Goal: Task Accomplishment & Management: Manage account settings

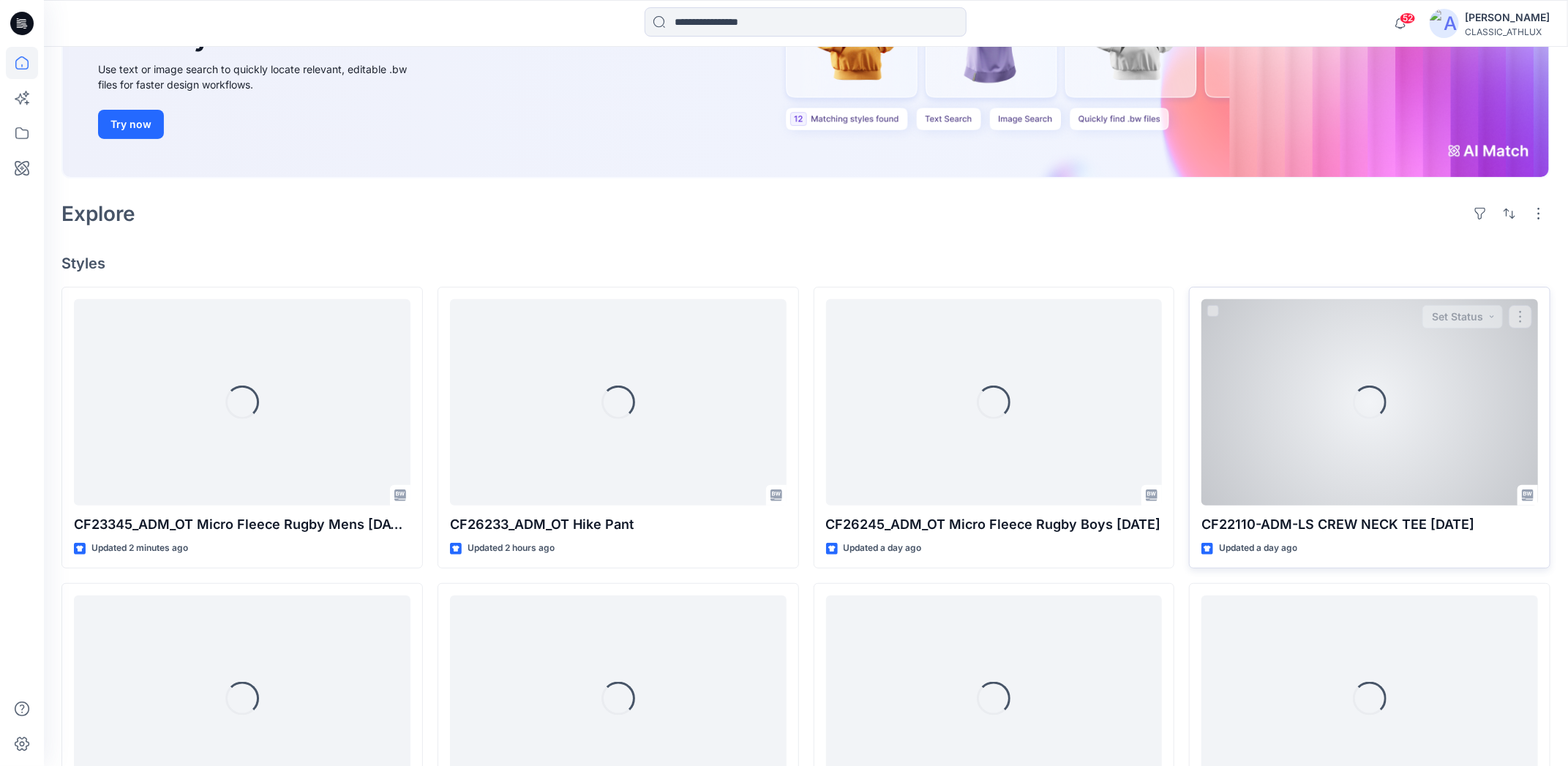
scroll to position [219, 0]
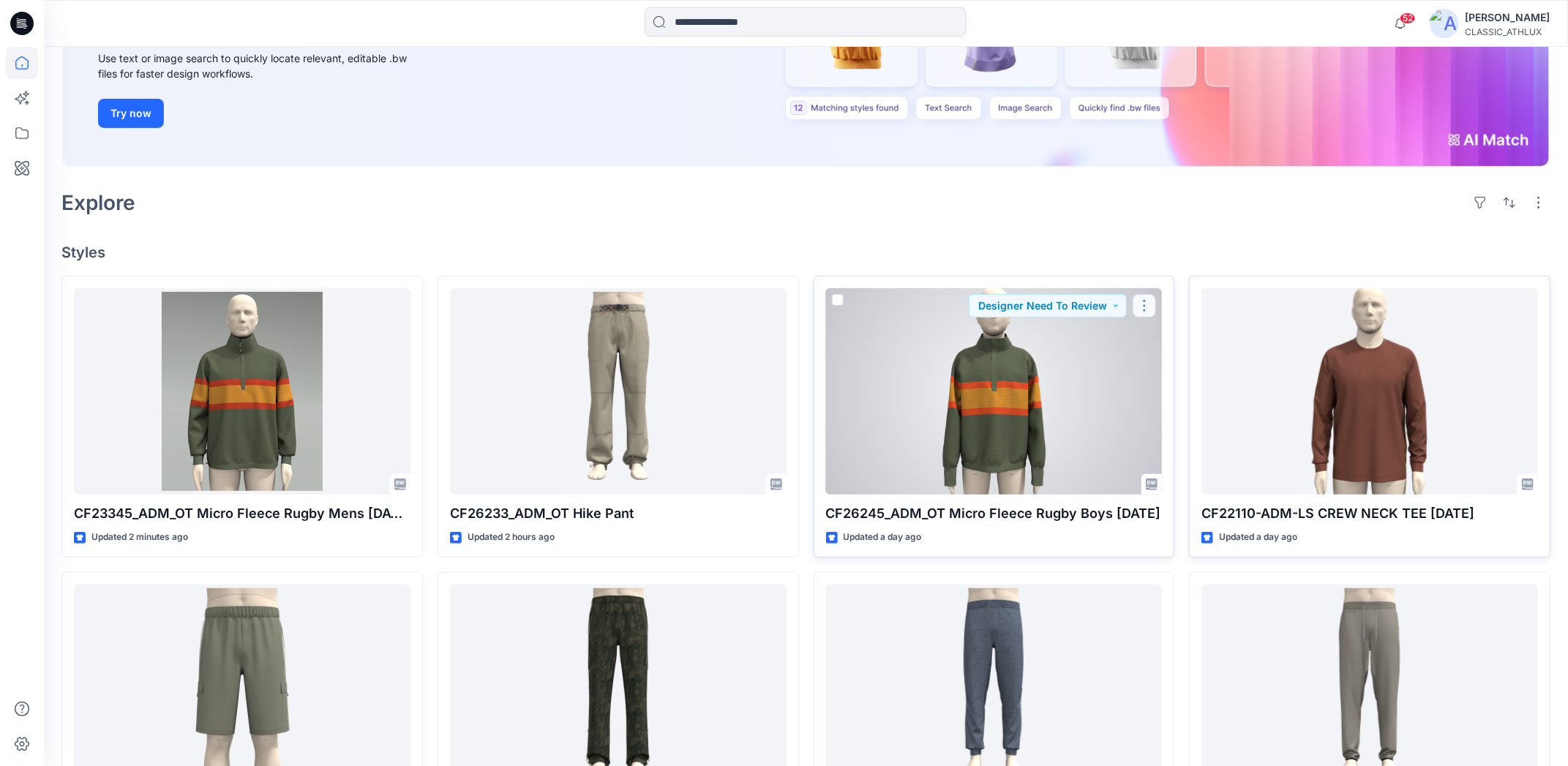
click at [1151, 309] on button "button" at bounding box center [1144, 305] width 23 height 23
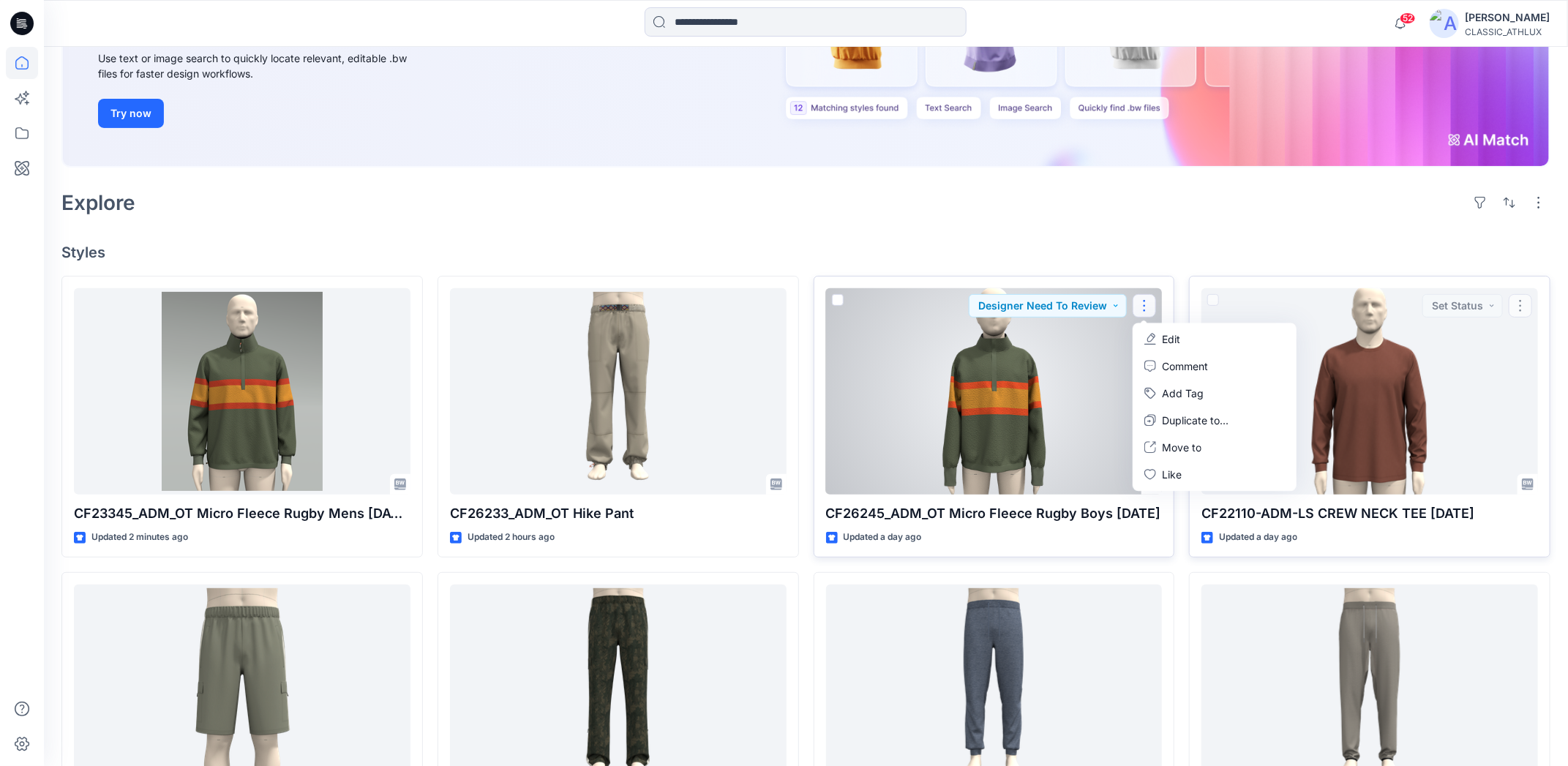
click at [1202, 335] on button "Edit" at bounding box center [1214, 338] width 158 height 27
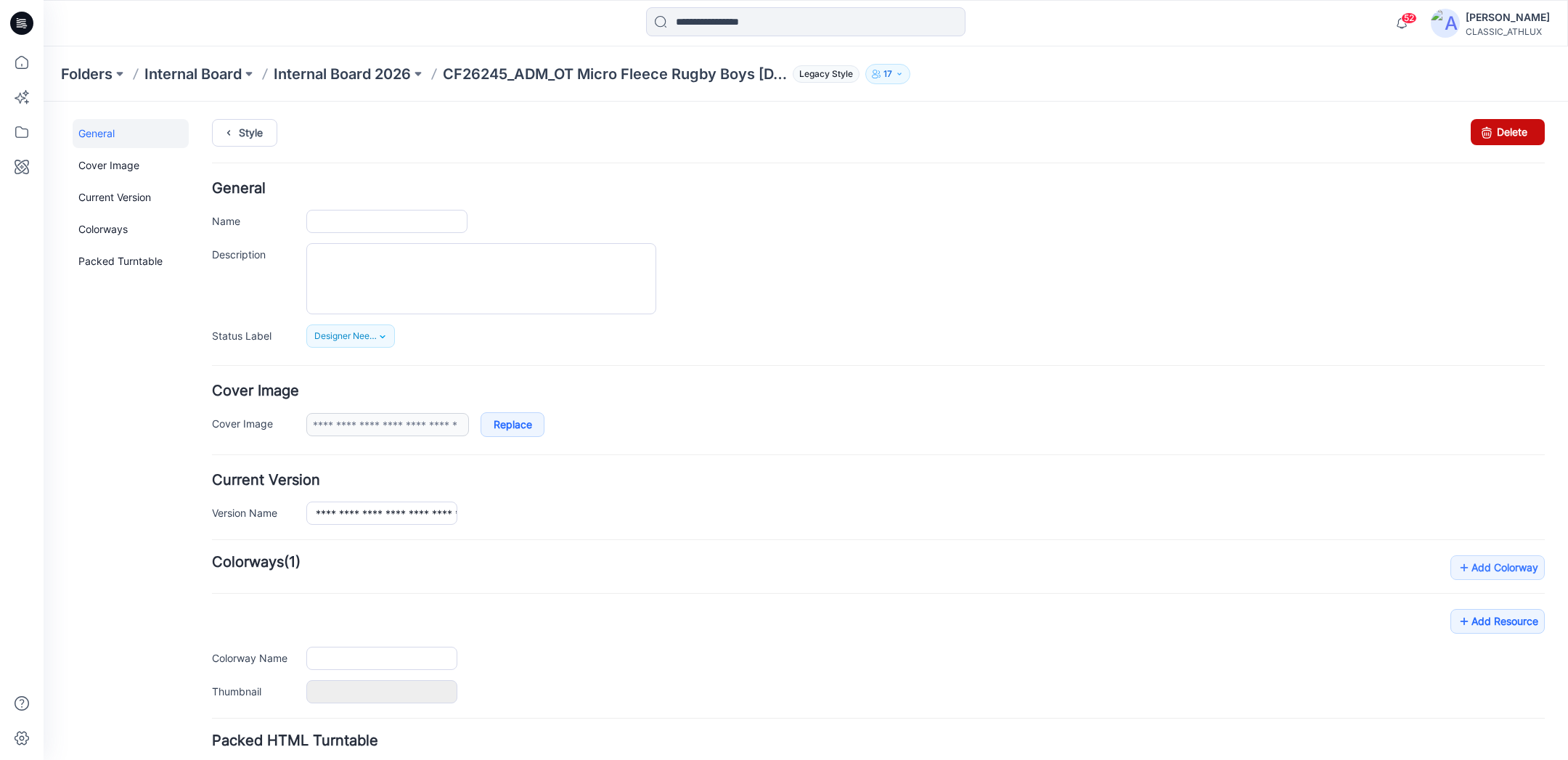
type input "**********"
click at [1506, 132] on link "Delete" at bounding box center [1507, 132] width 74 height 26
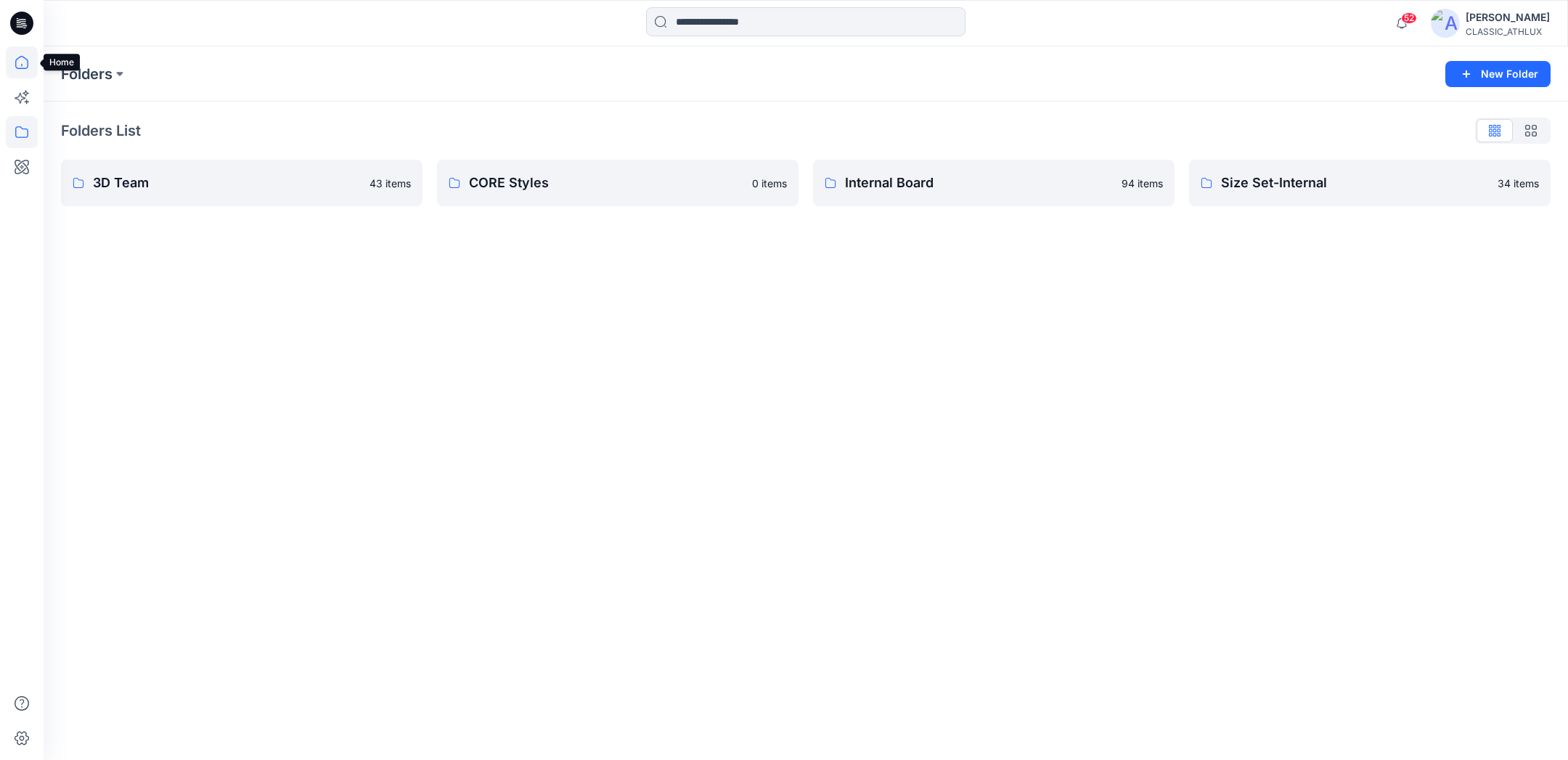
click at [19, 67] on icon at bounding box center [21, 62] width 32 height 32
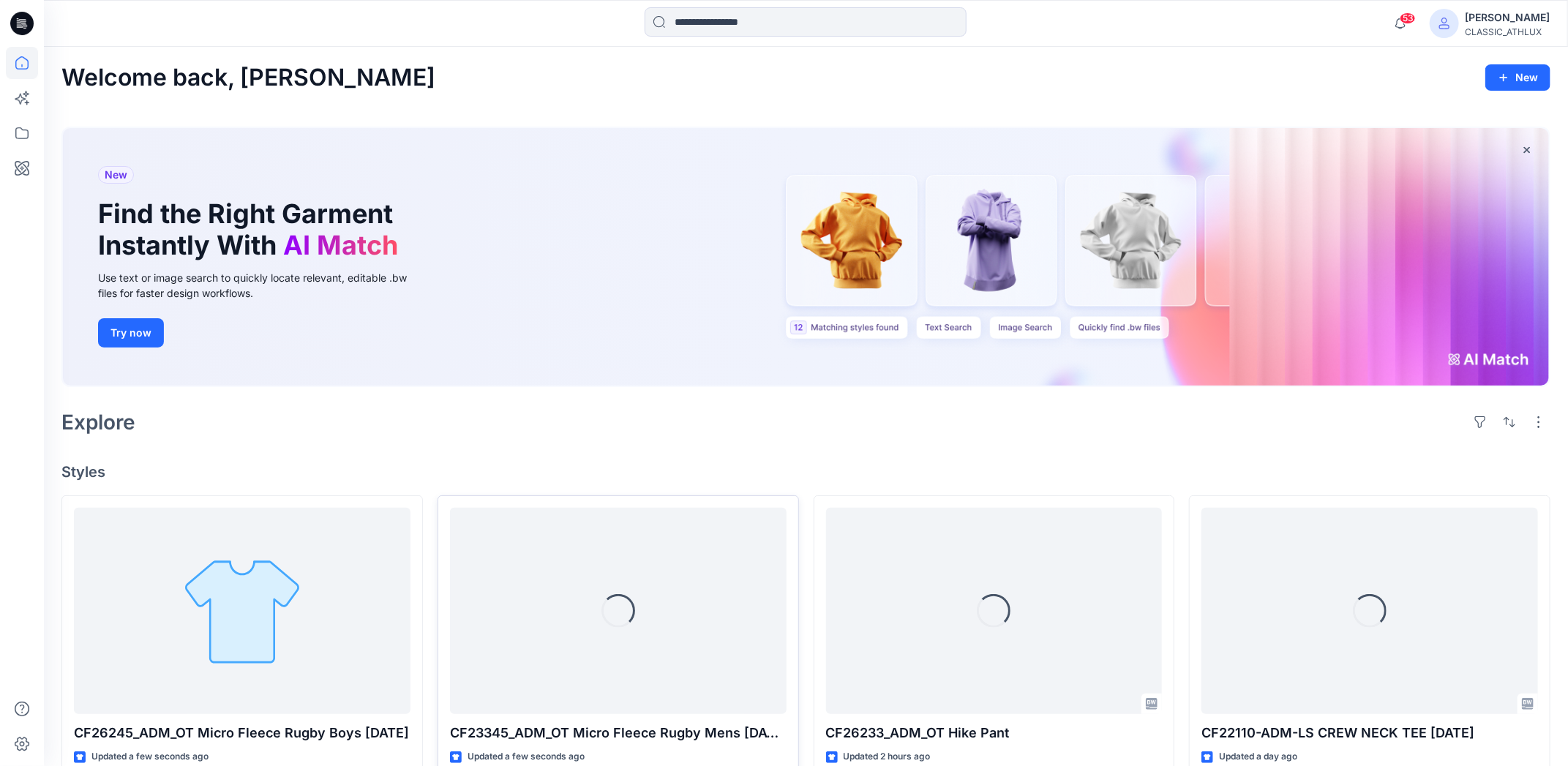
scroll to position [146, 0]
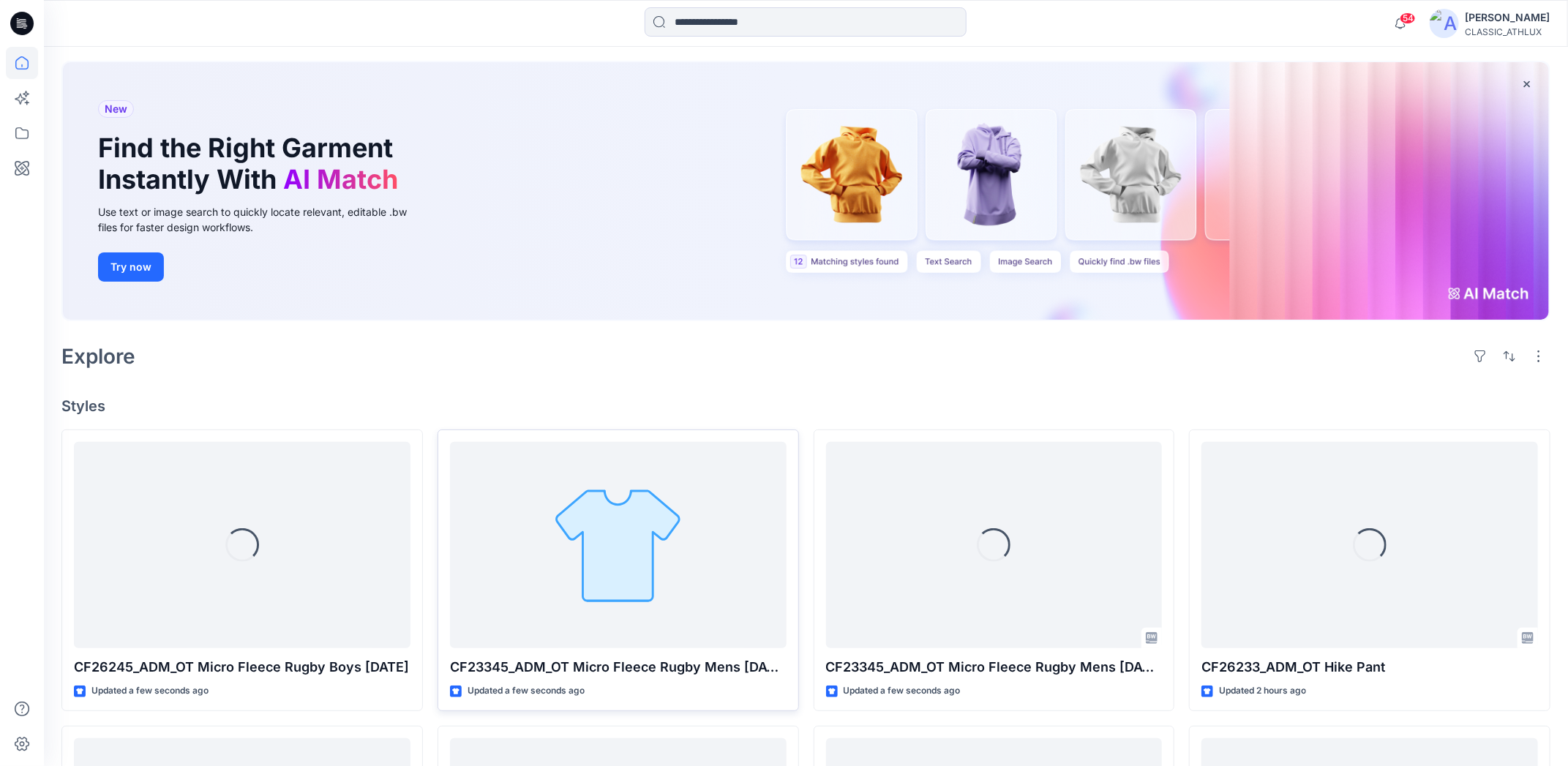
scroll to position [146, 0]
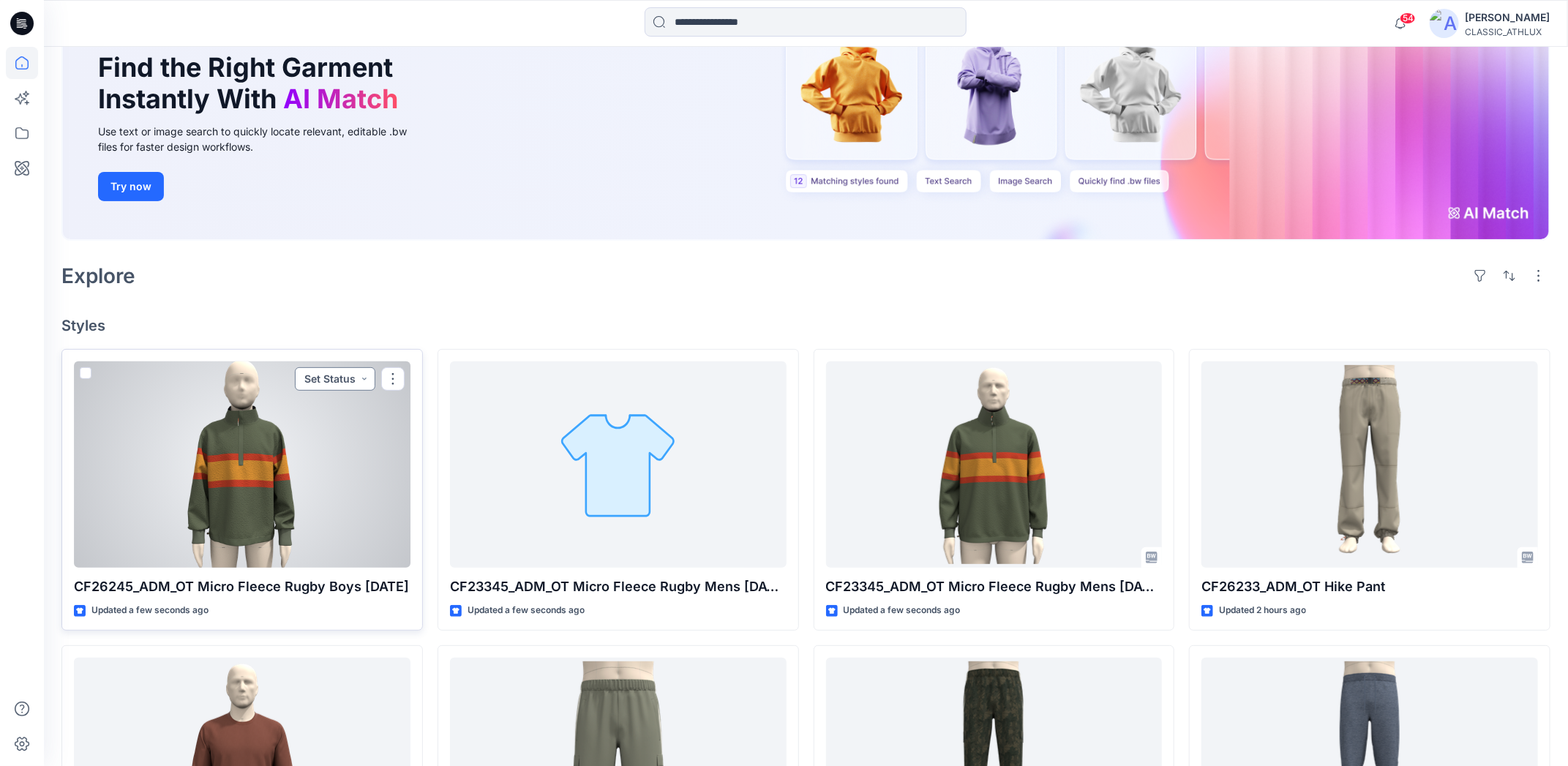
click at [357, 380] on button "Set Status" at bounding box center [335, 378] width 80 height 23
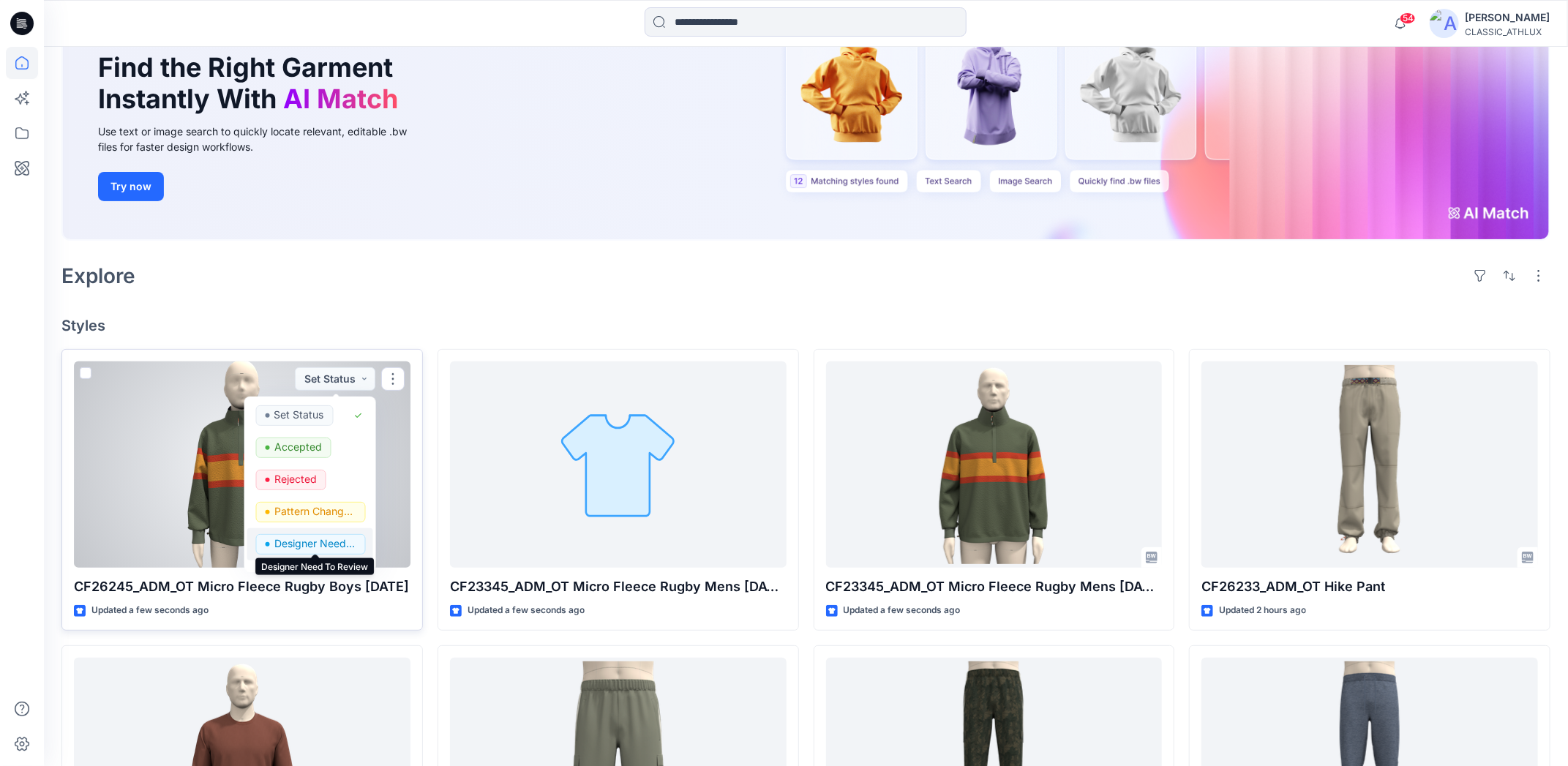
click at [318, 539] on p "Designer Need To Review" at bounding box center [314, 543] width 82 height 19
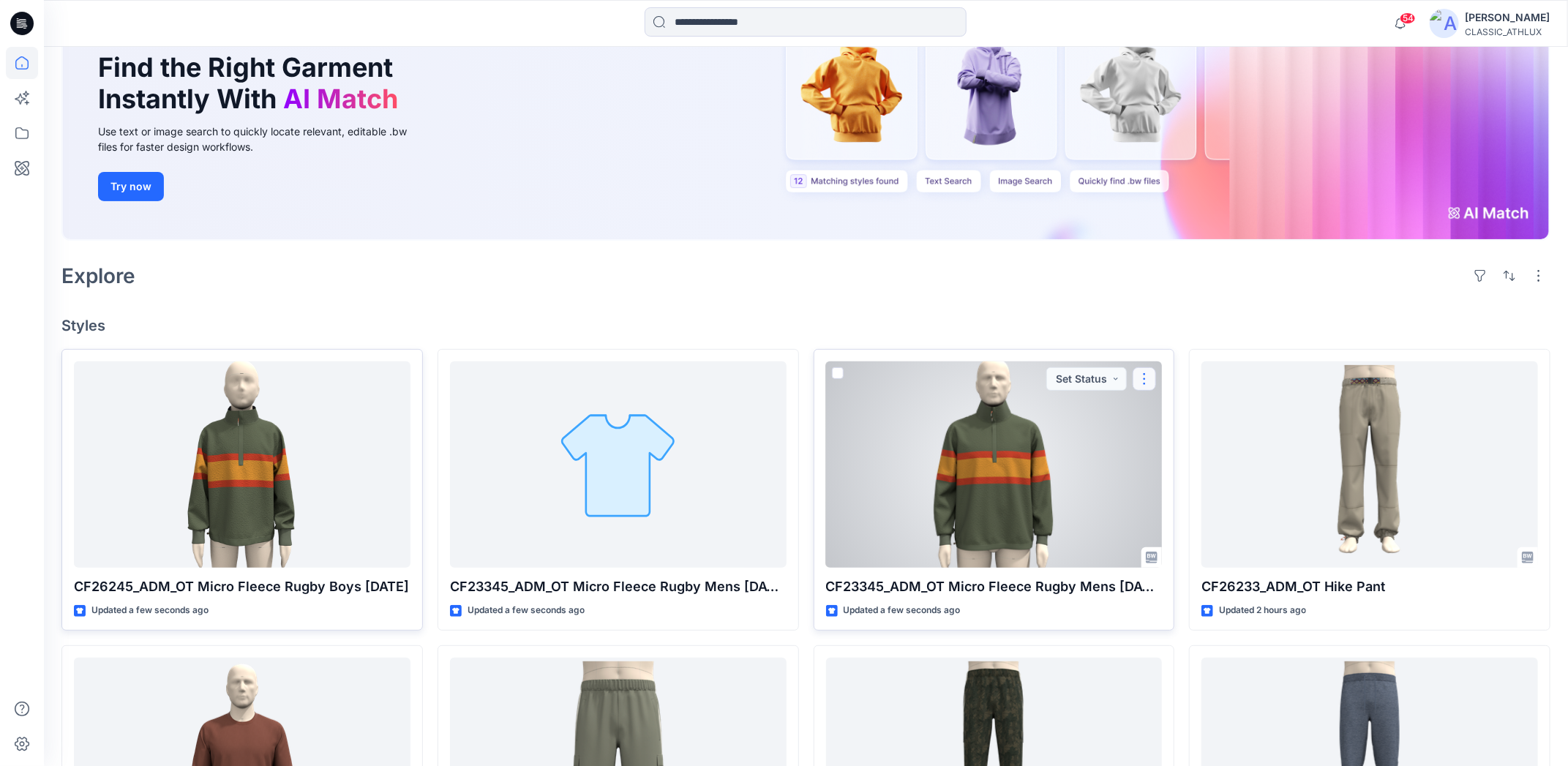
click at [1151, 383] on button "button" at bounding box center [1144, 378] width 23 height 23
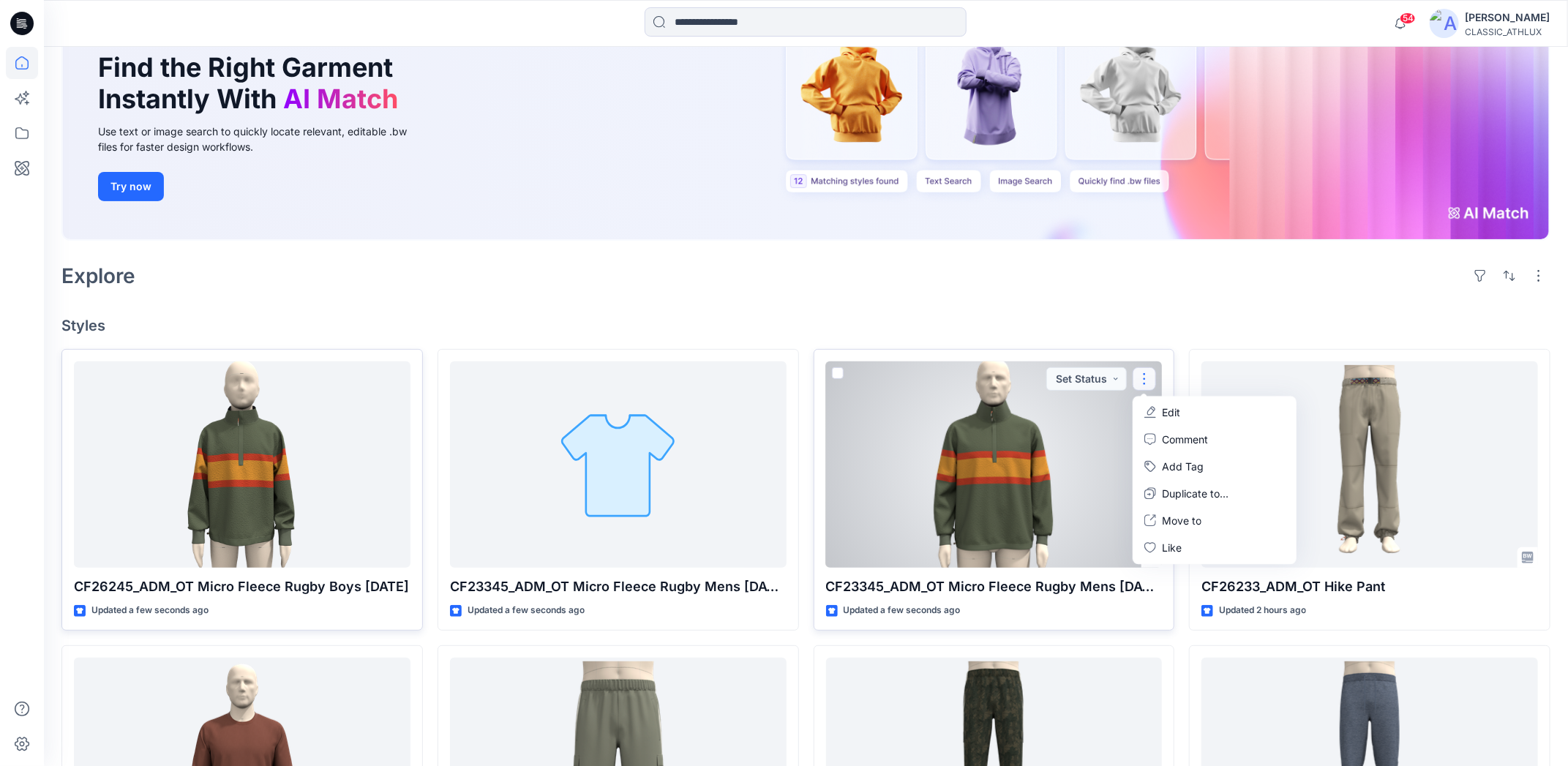
click at [1169, 417] on p "Edit" at bounding box center [1171, 412] width 18 height 16
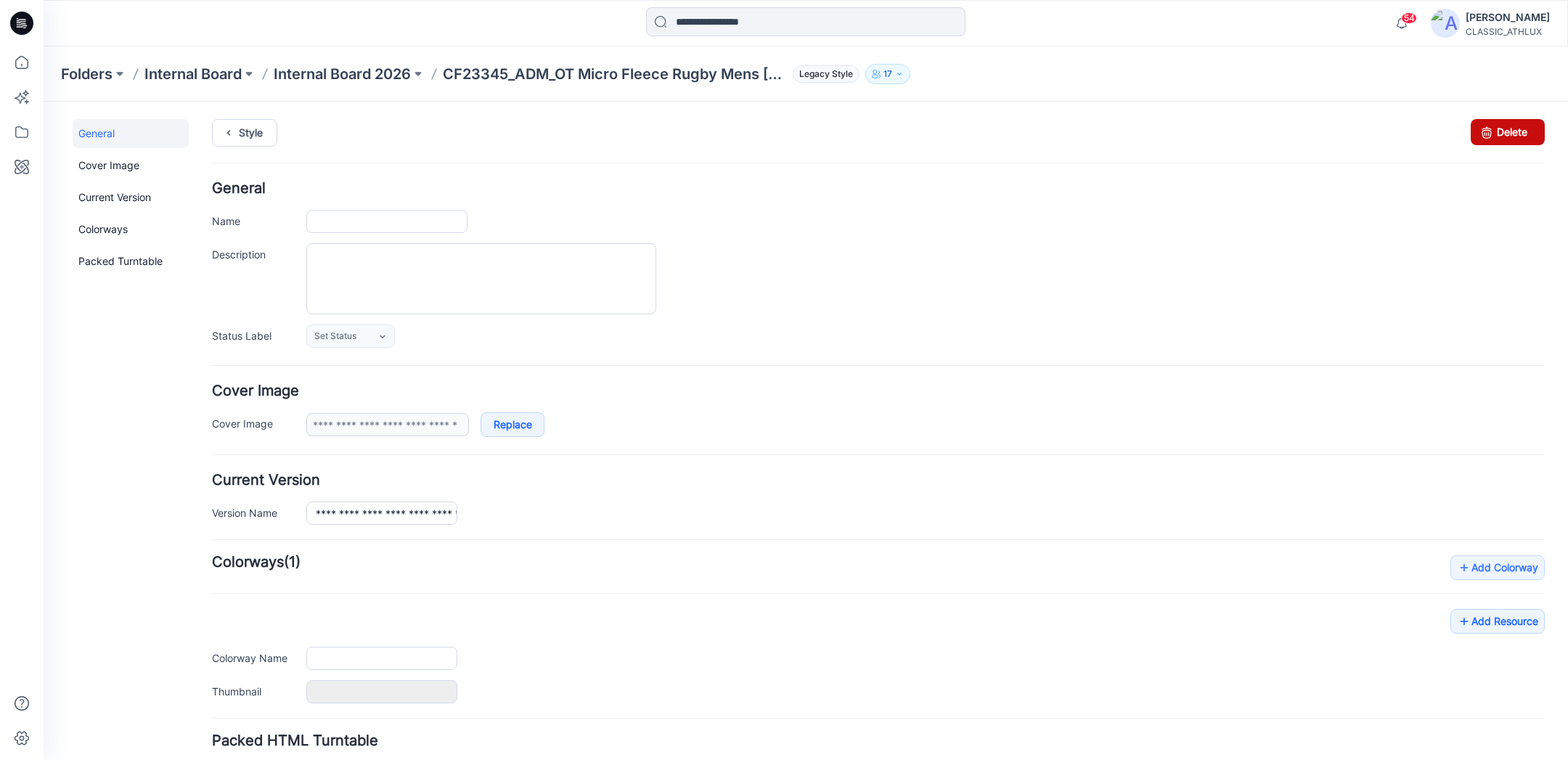
type input "**********"
click at [1481, 133] on icon at bounding box center [1486, 132] width 20 height 26
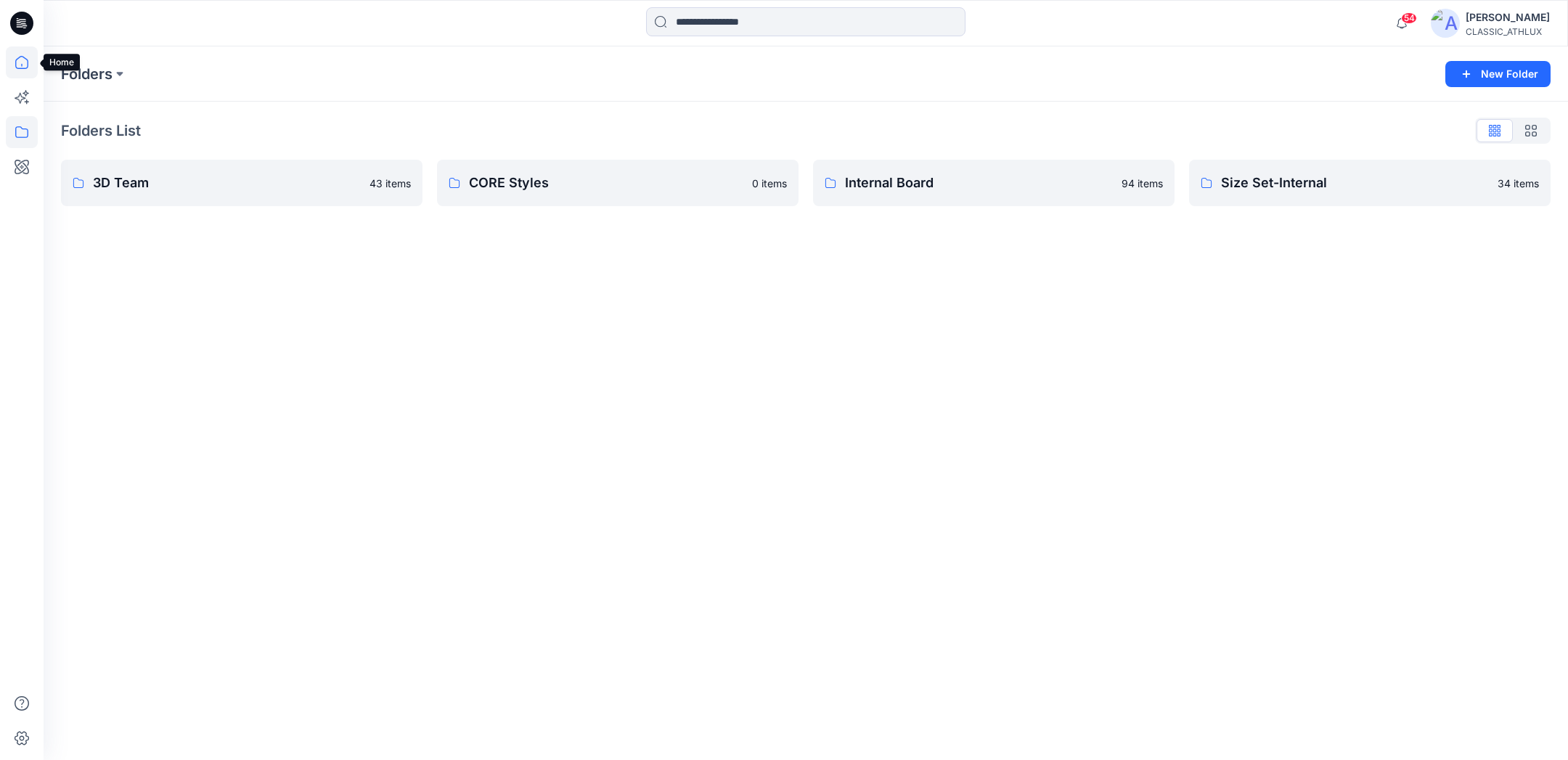
click at [18, 67] on icon at bounding box center [21, 62] width 32 height 32
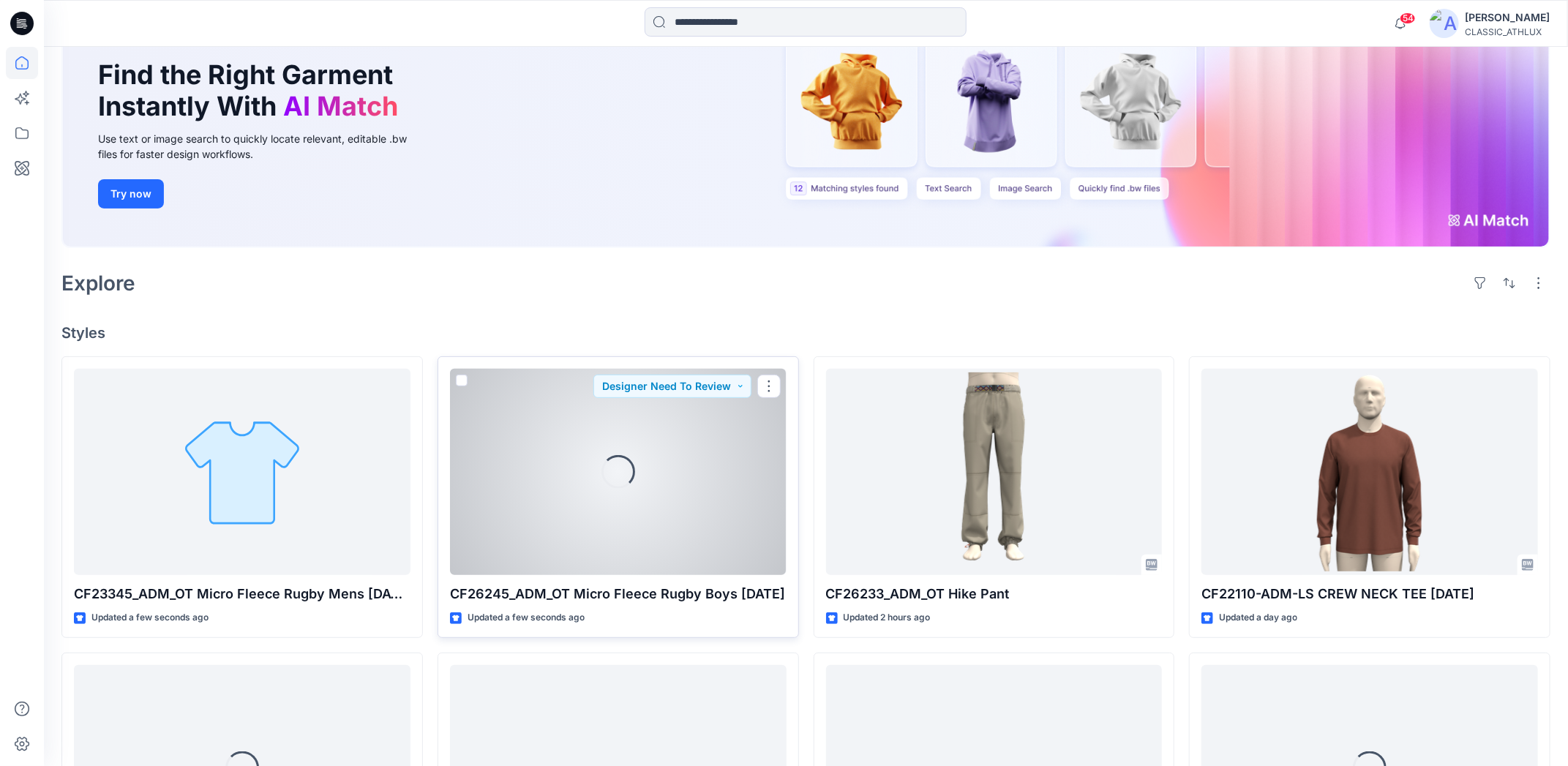
scroll to position [146, 0]
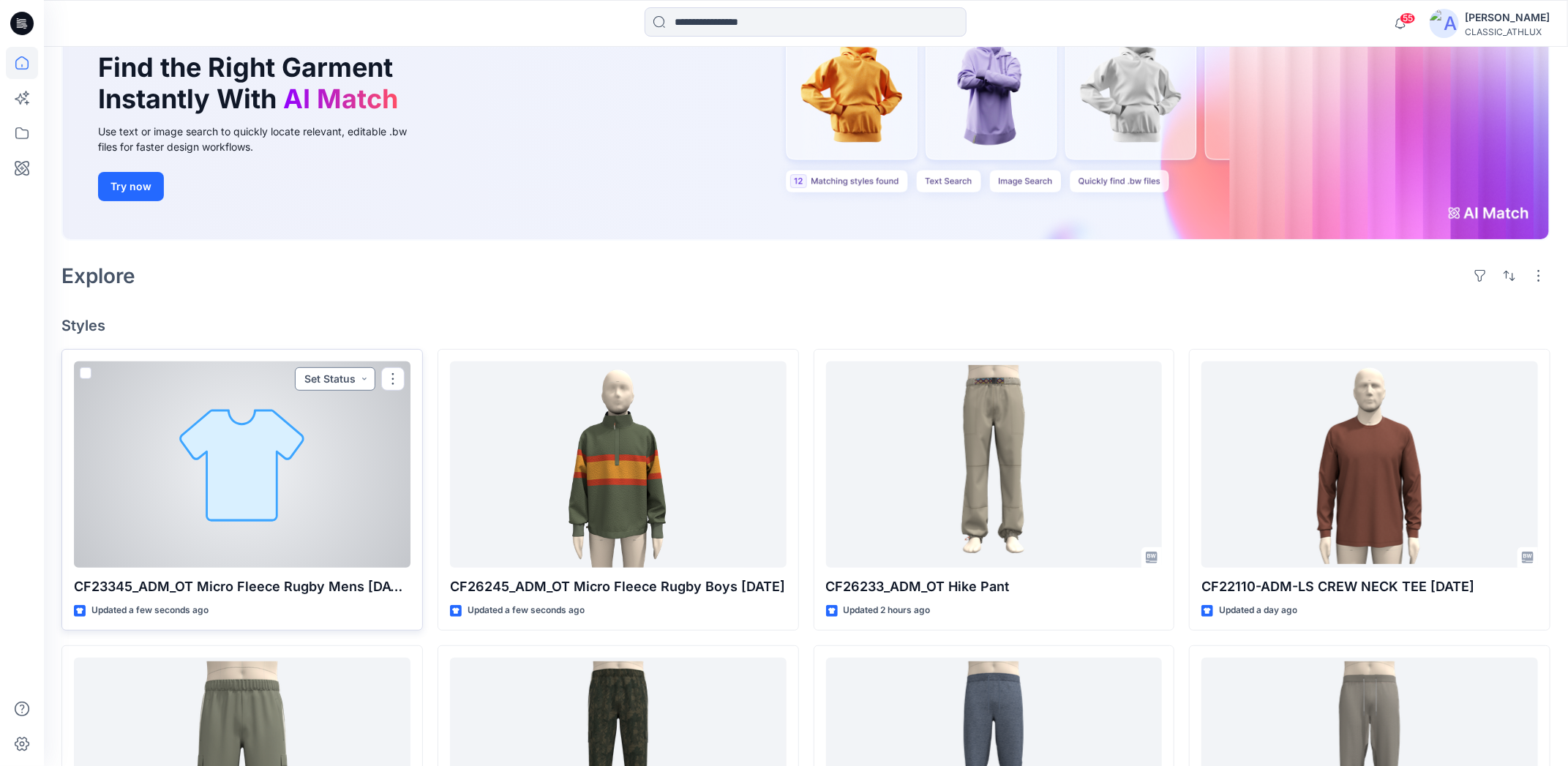
click at [369, 383] on button "Set Status" at bounding box center [335, 378] width 80 height 23
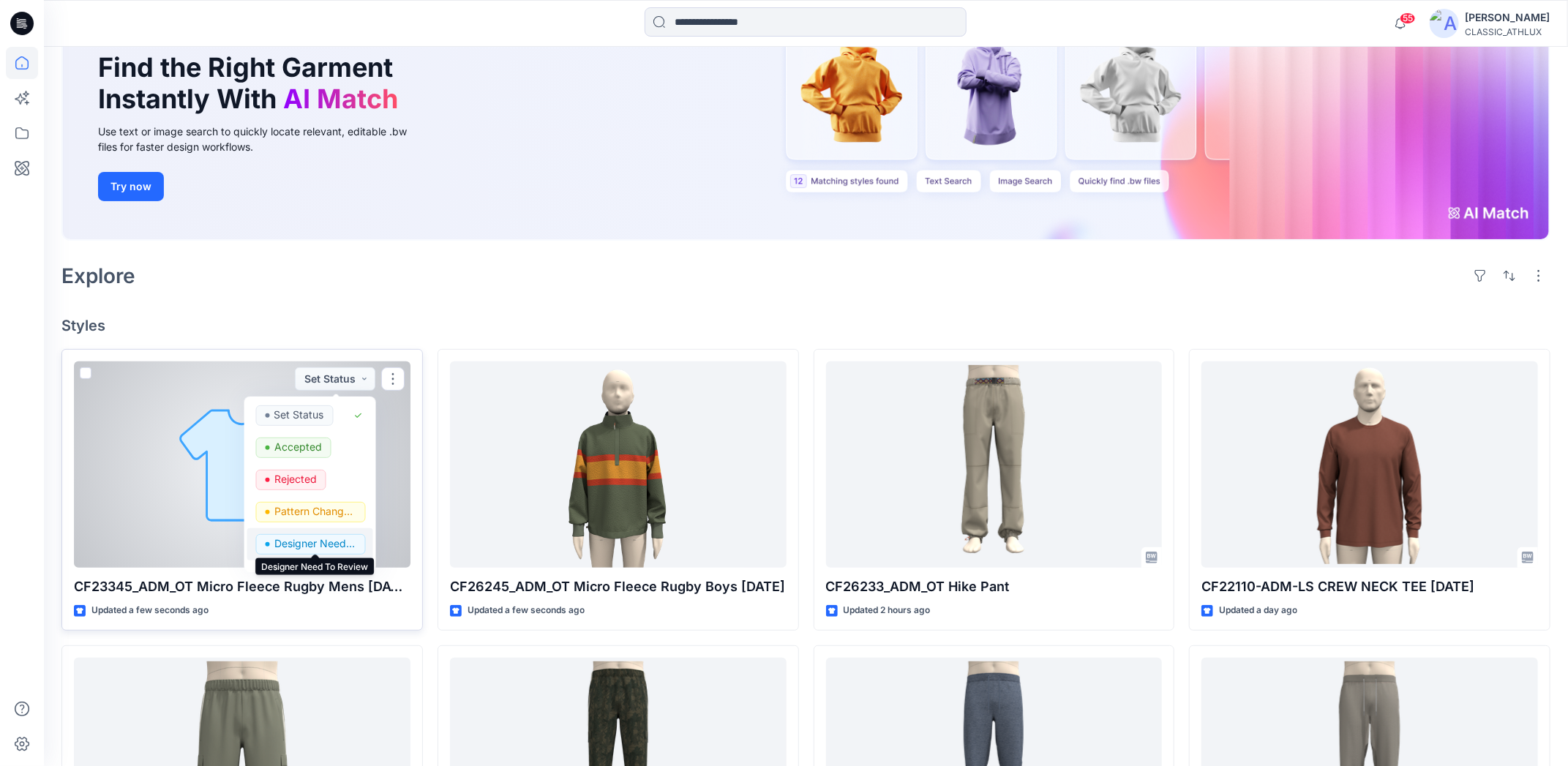
click at [325, 541] on p "Designer Need To Review" at bounding box center [314, 543] width 82 height 19
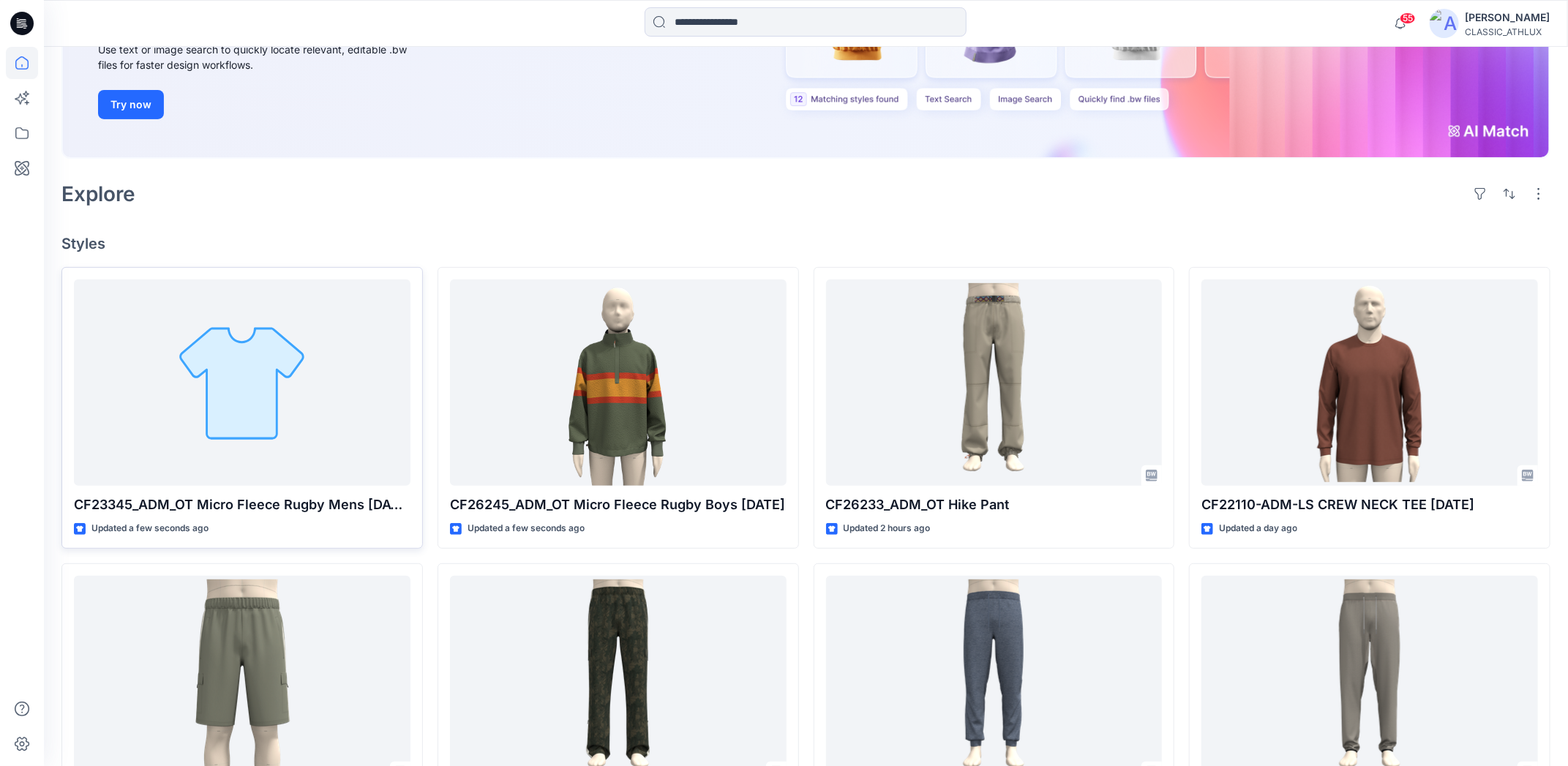
scroll to position [293, 0]
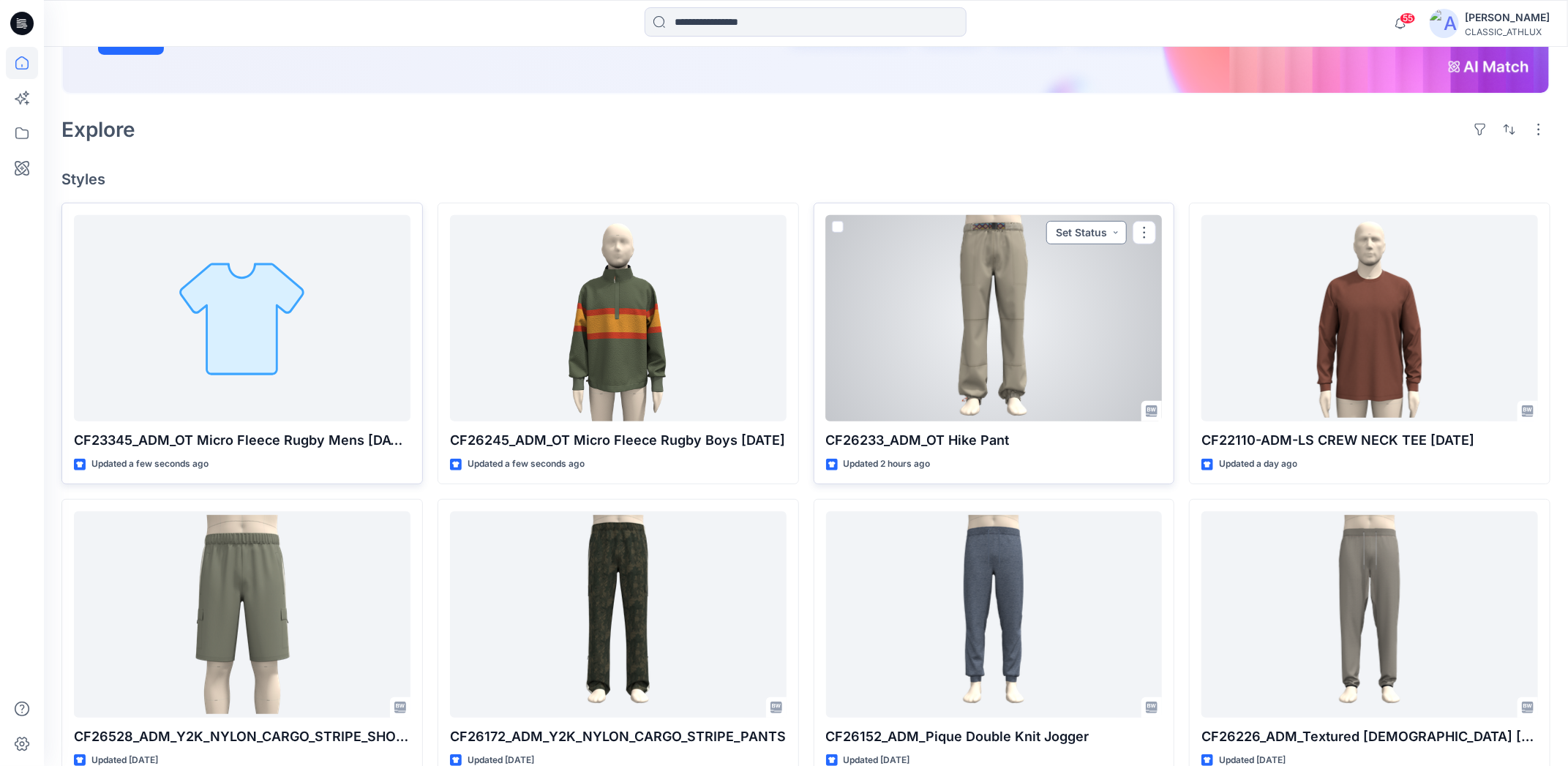
click at [1110, 236] on button "Set Status" at bounding box center [1086, 232] width 80 height 23
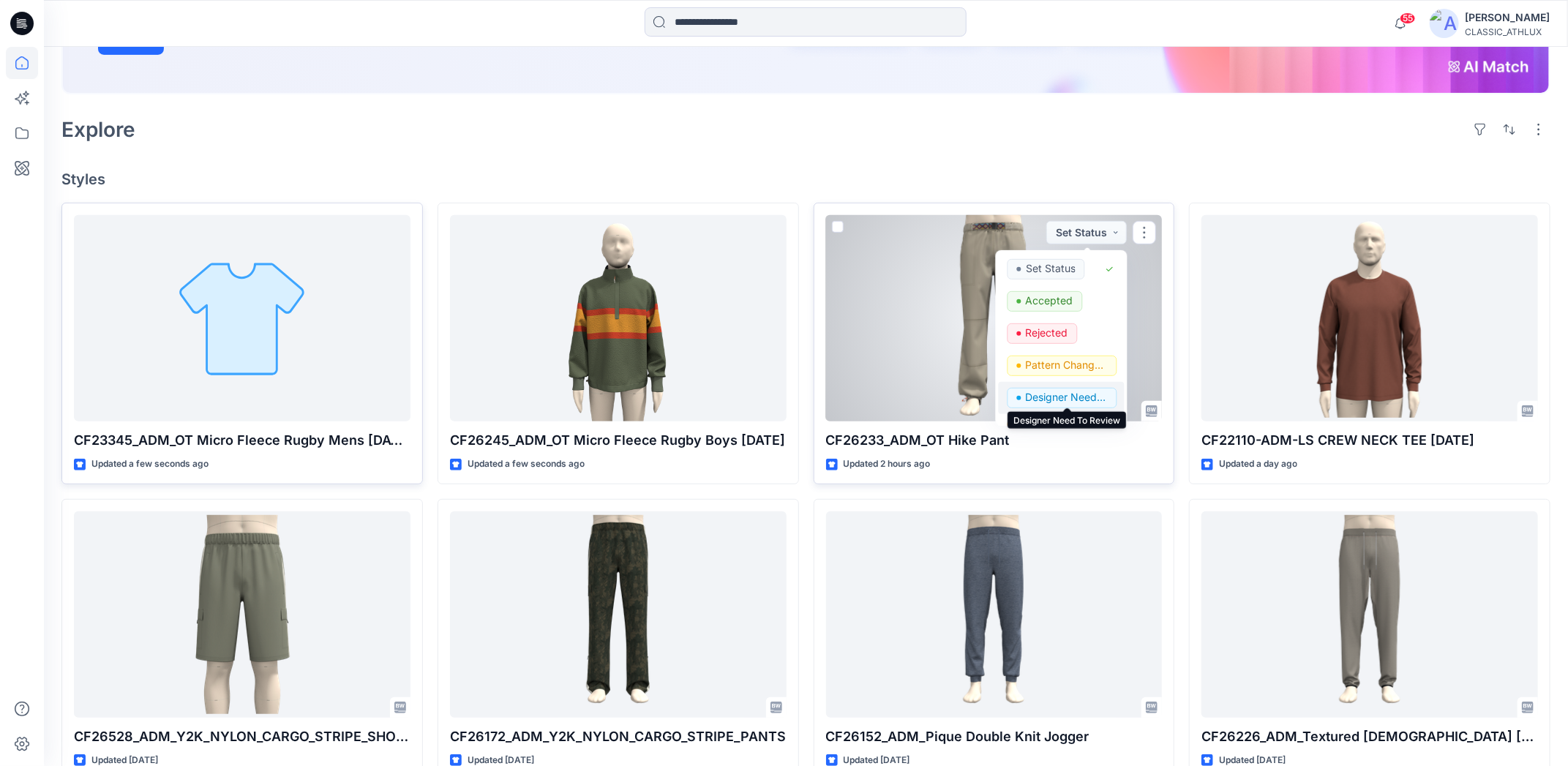
click at [1076, 392] on p "Designer Need To Review" at bounding box center [1067, 397] width 82 height 19
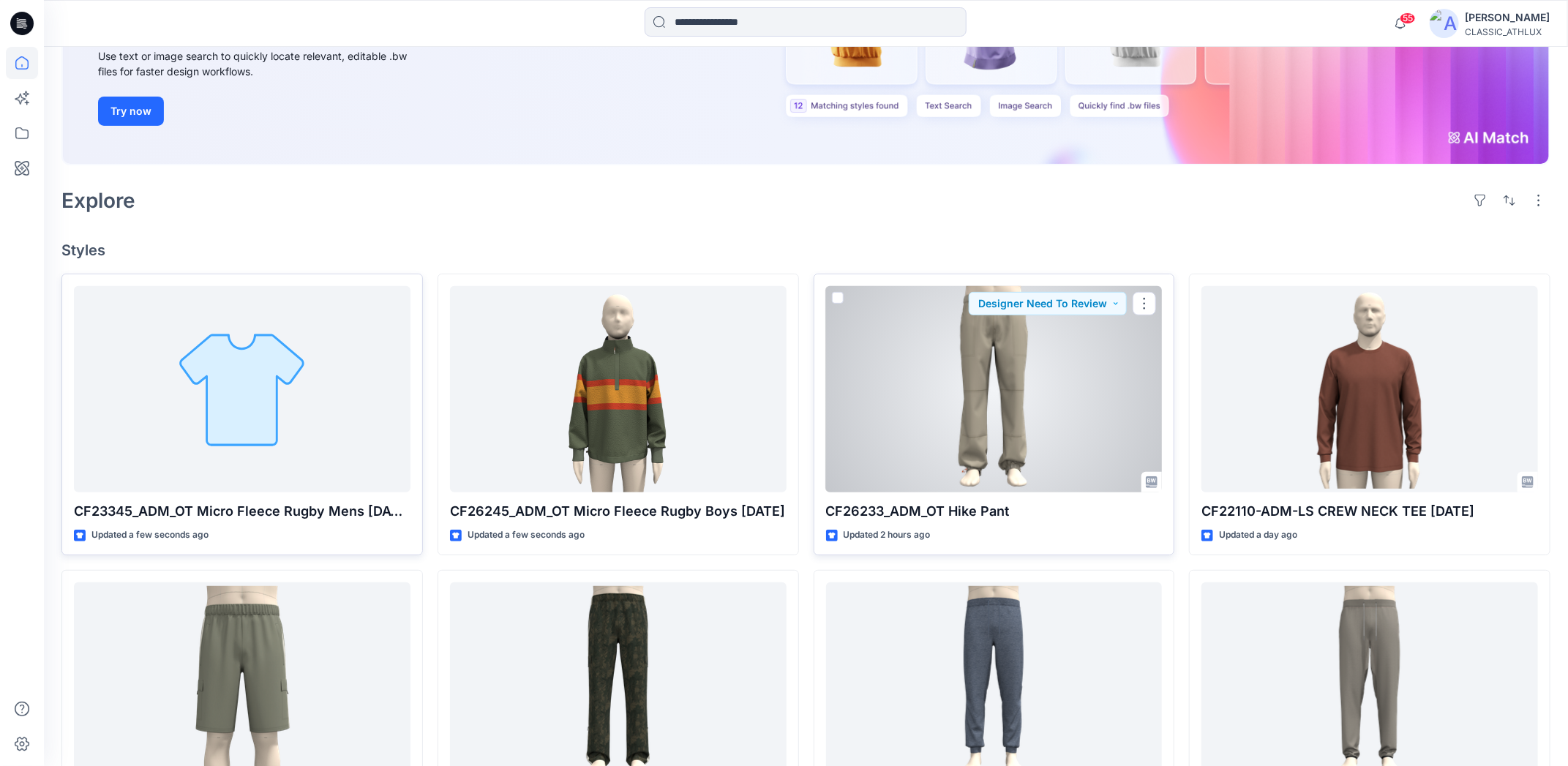
scroll to position [219, 0]
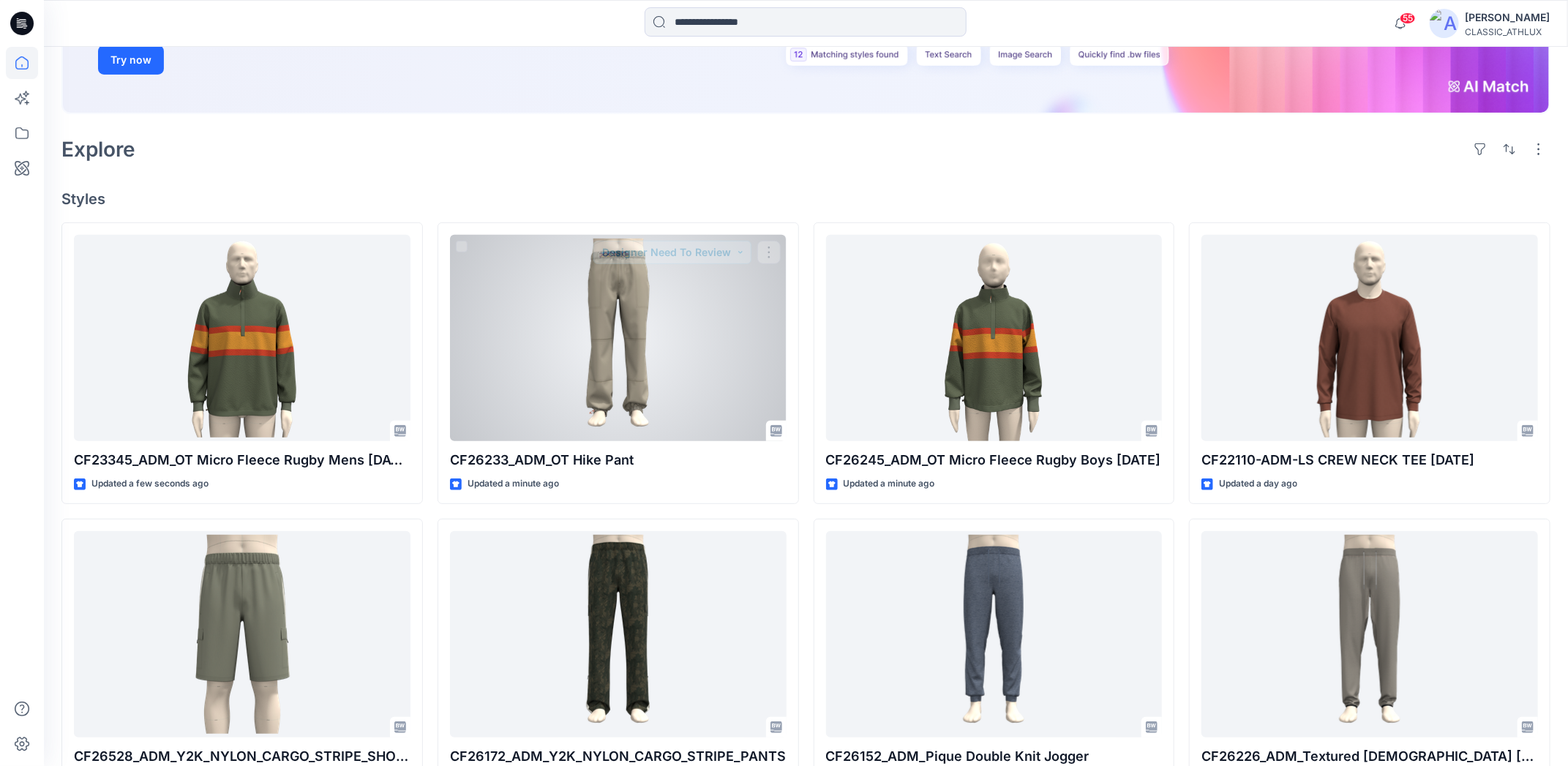
scroll to position [293, 0]
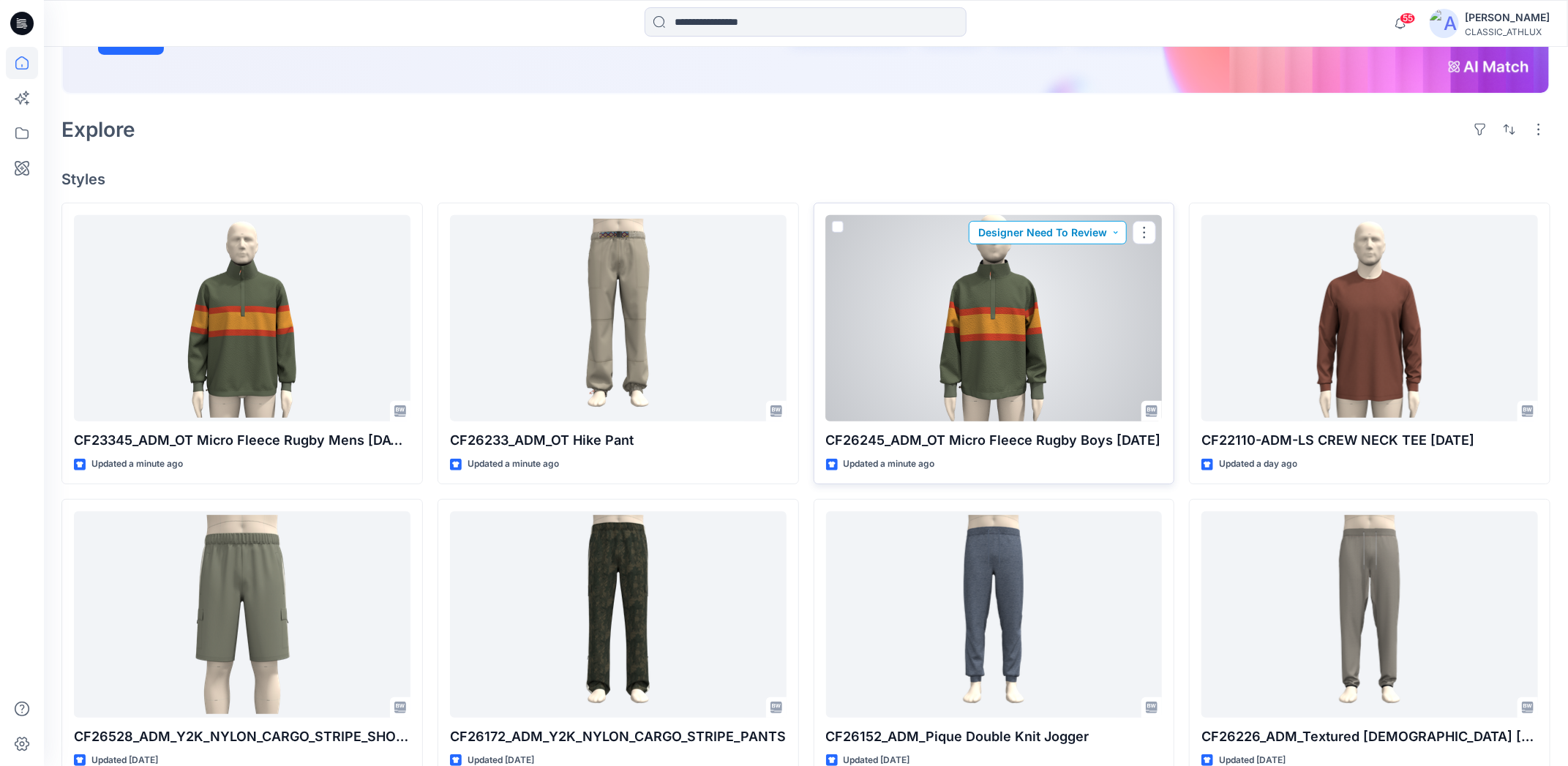
click at [1116, 238] on button "Designer Need To Review" at bounding box center [1047, 232] width 158 height 23
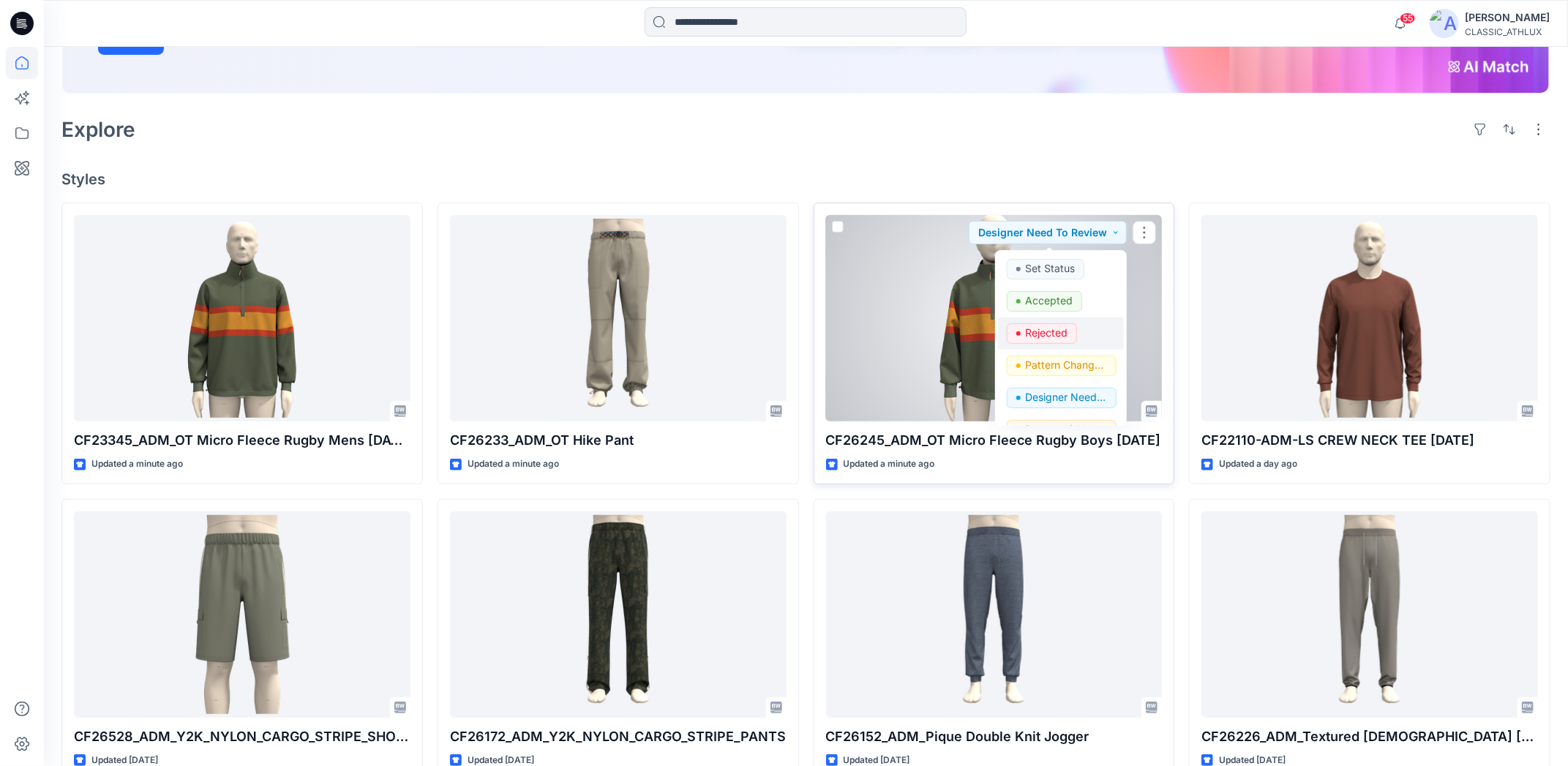
click at [1061, 331] on p "Rejected" at bounding box center [1047, 333] width 43 height 19
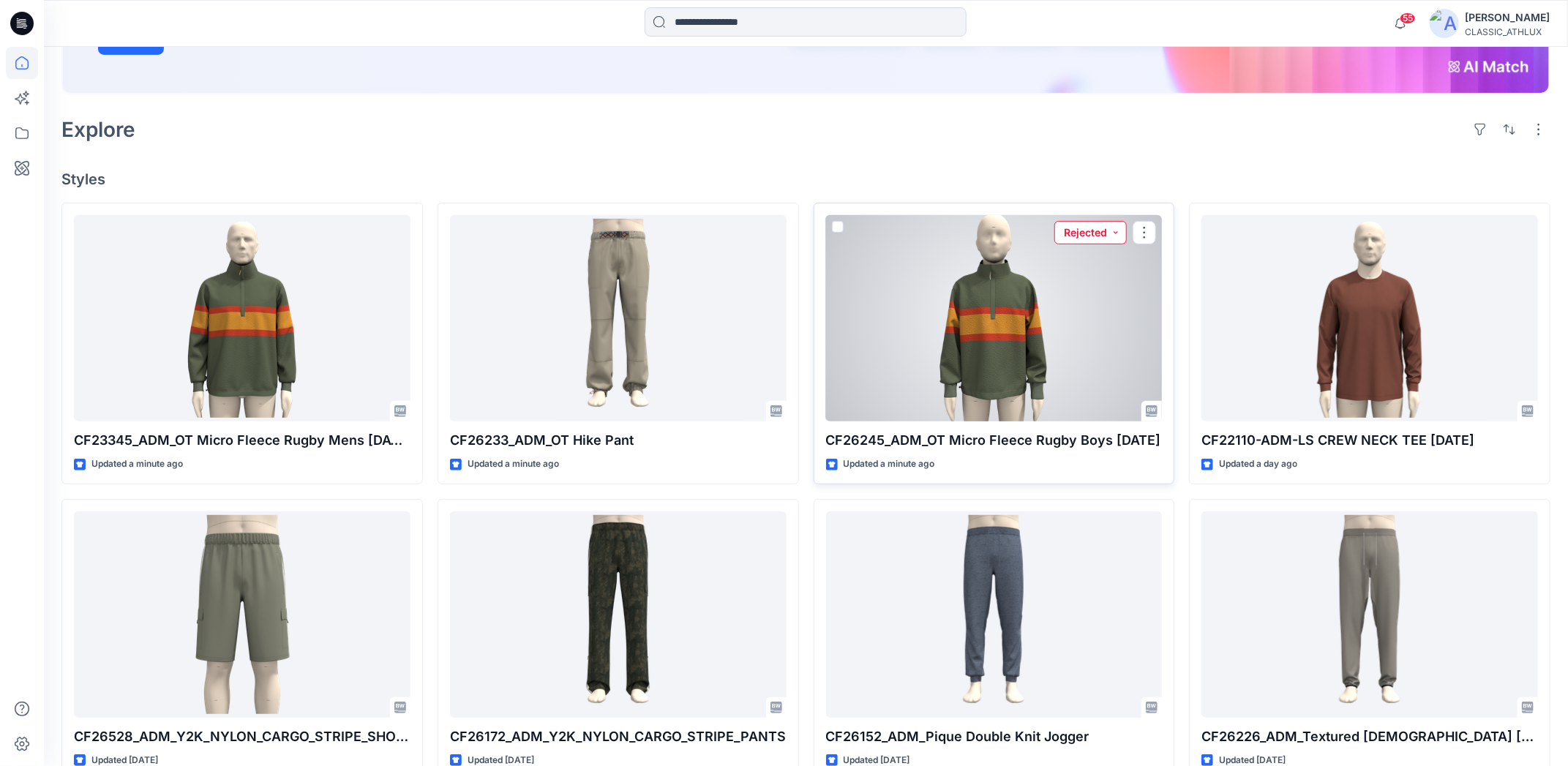
click at [1118, 229] on button "Rejected" at bounding box center [1091, 232] width 72 height 23
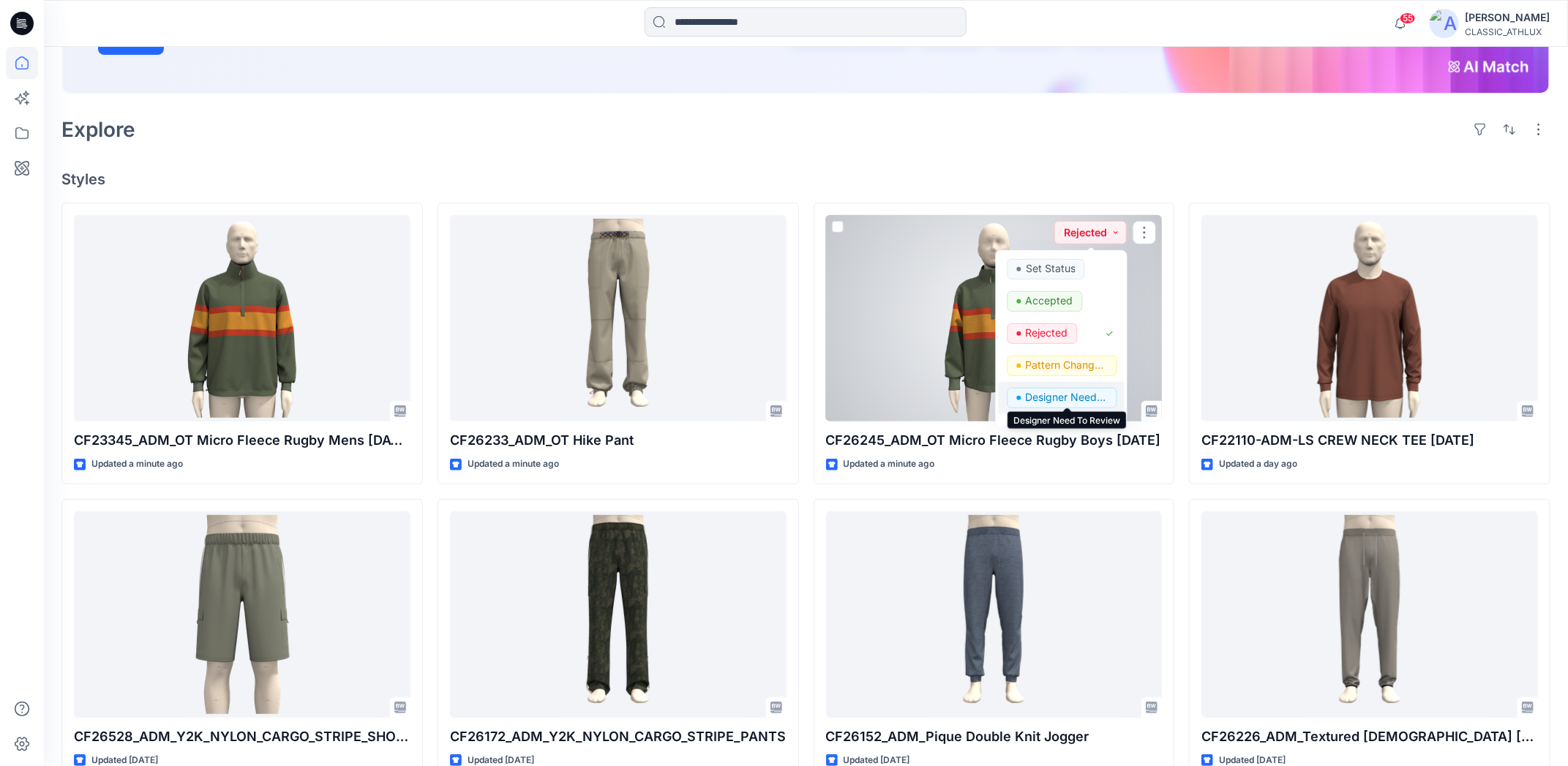
click at [1075, 395] on p "Designer Need To Review" at bounding box center [1067, 397] width 82 height 19
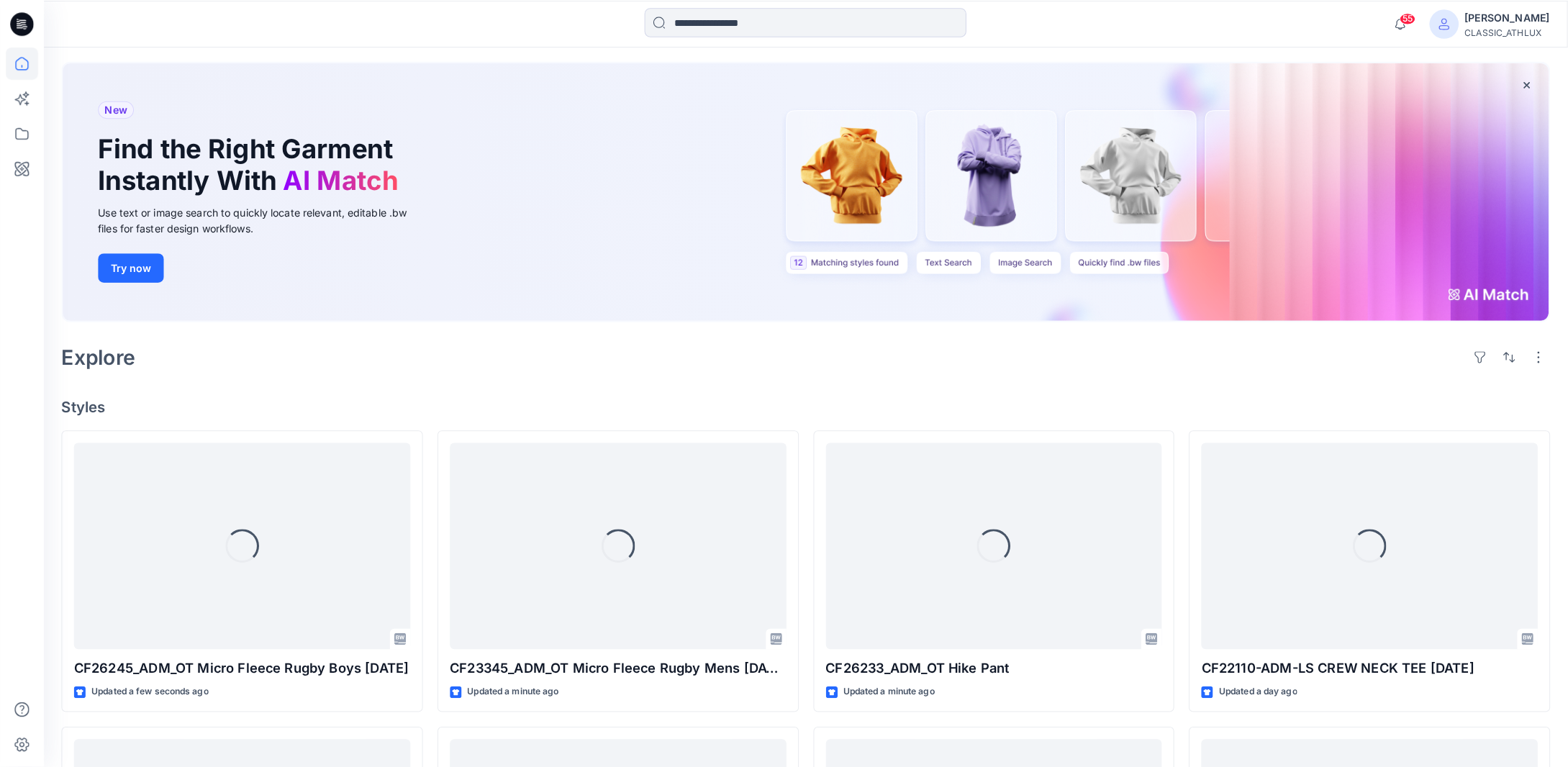
scroll to position [144, 0]
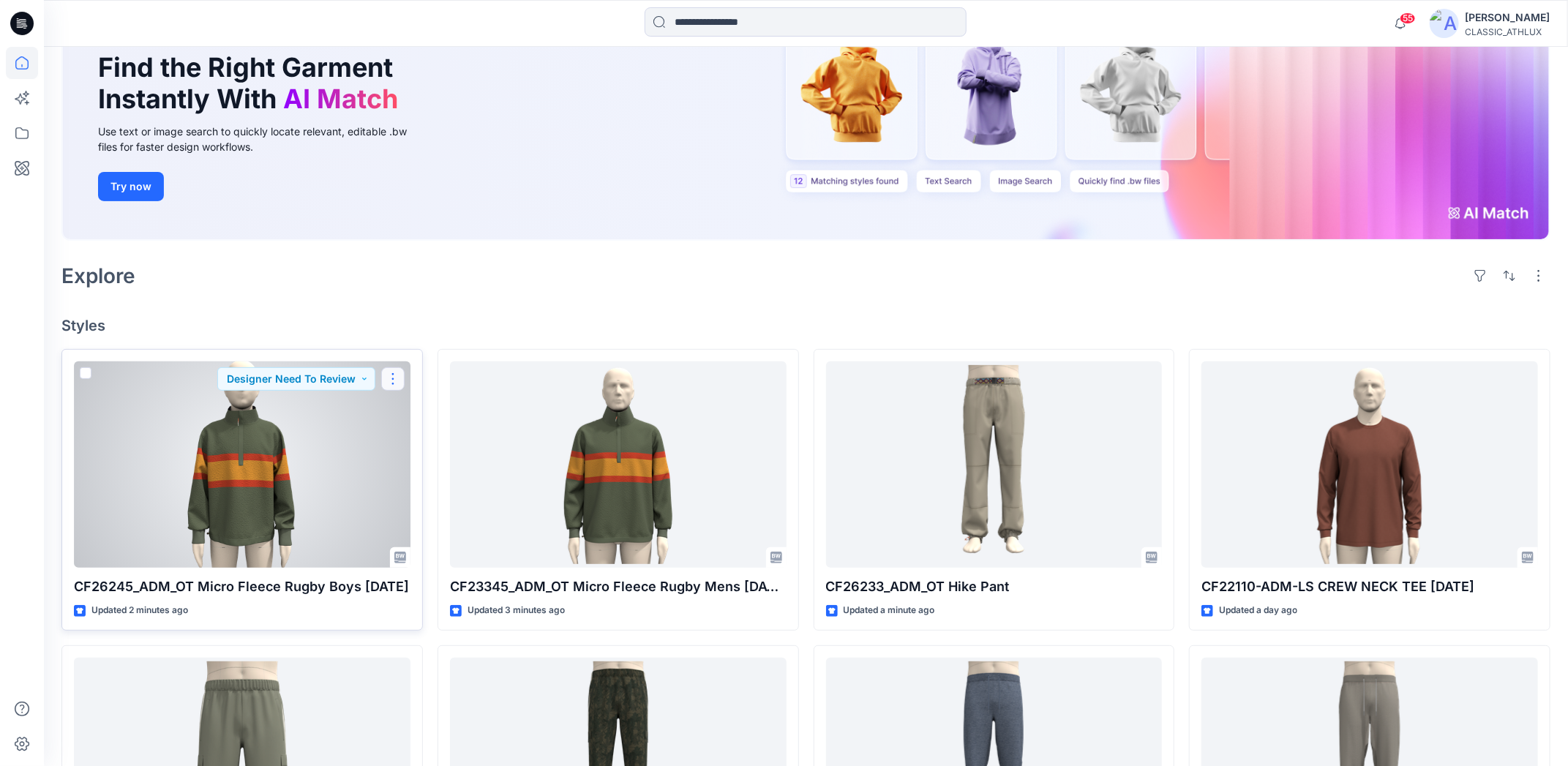
click at [394, 373] on button "button" at bounding box center [392, 378] width 23 height 23
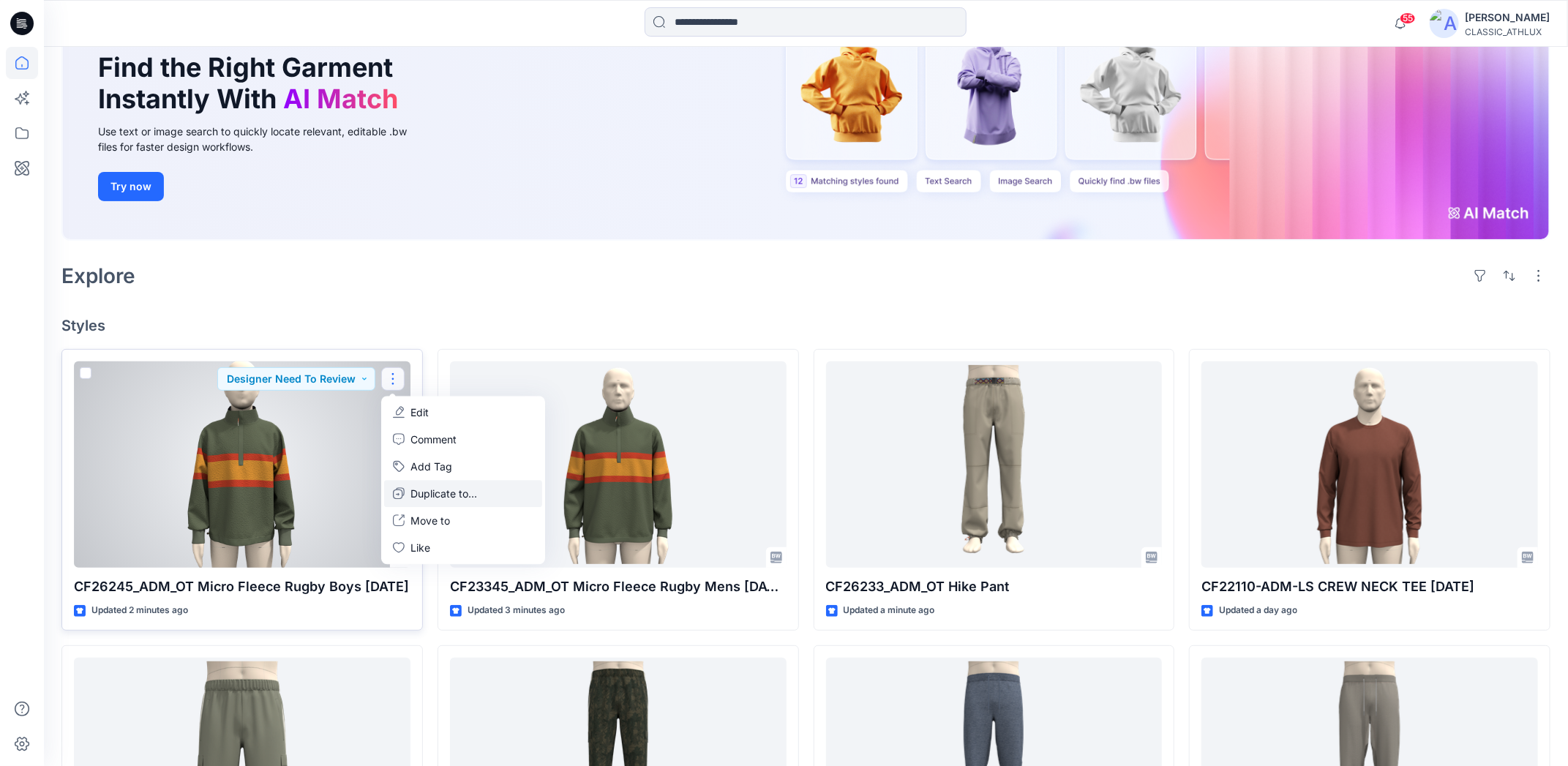
click at [430, 492] on p "Duplicate to..." at bounding box center [444, 493] width 67 height 16
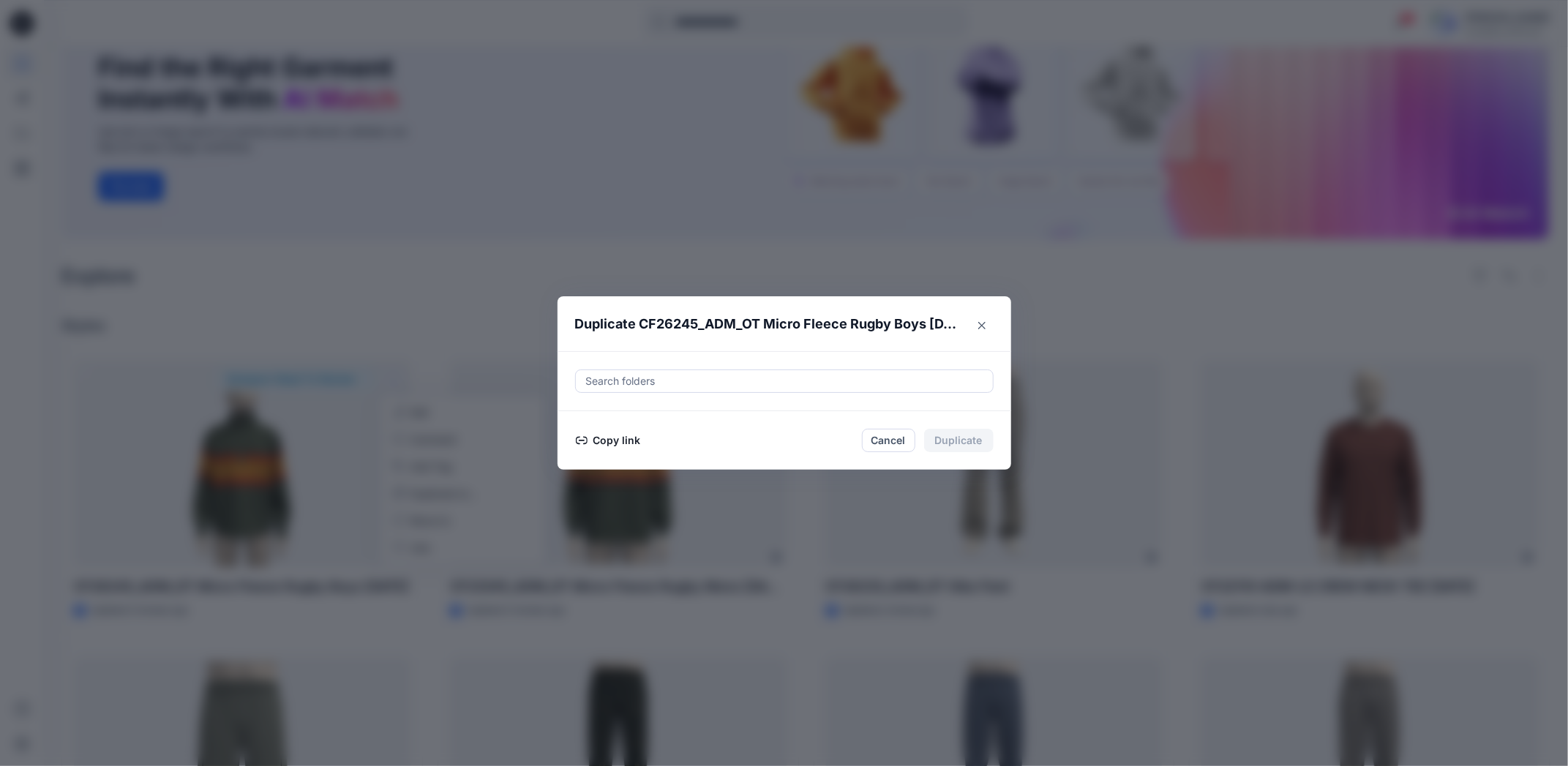
click at [605, 439] on button "Copy link" at bounding box center [608, 440] width 67 height 18
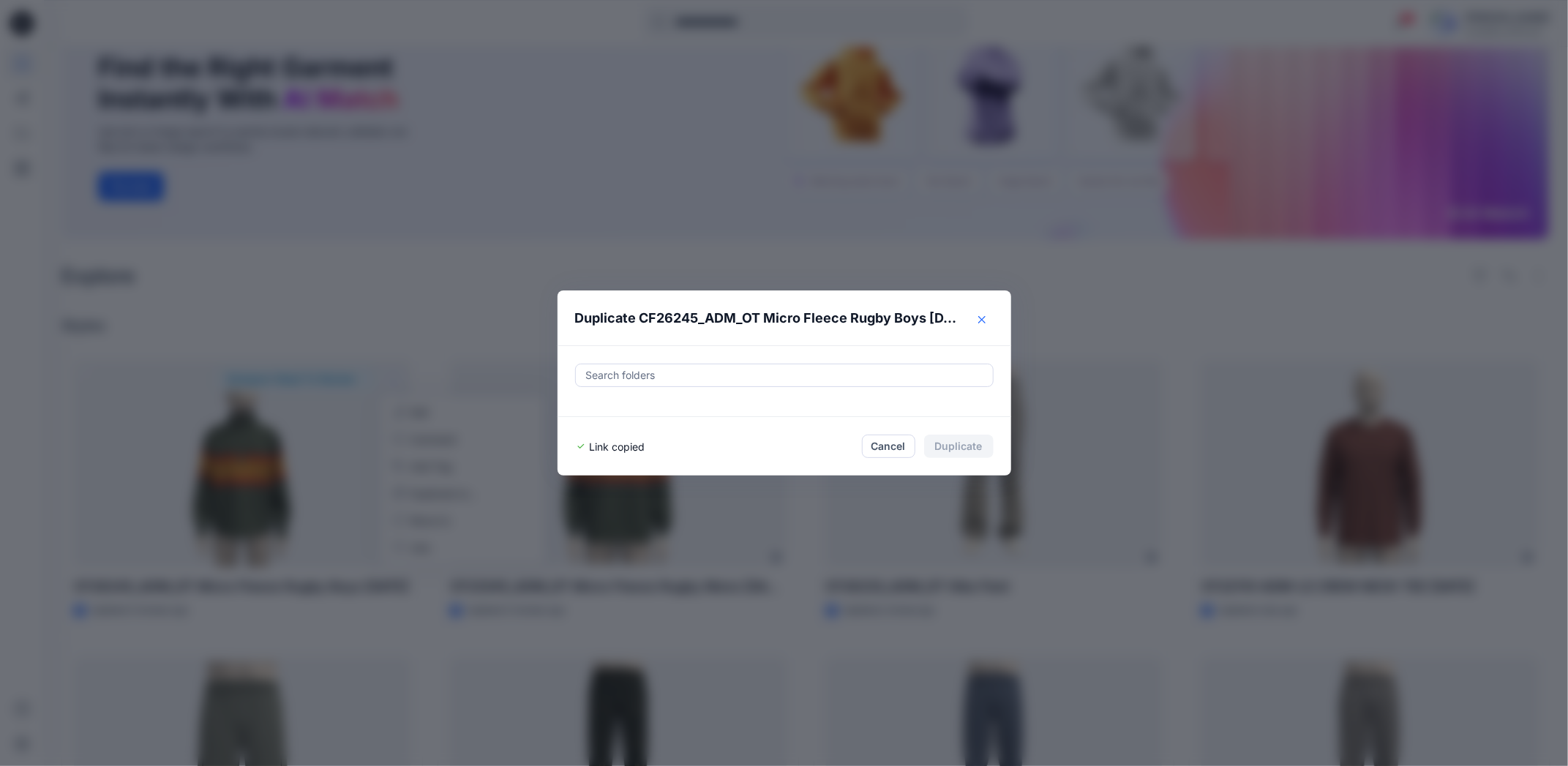
click at [986, 320] on icon "Close" at bounding box center [982, 319] width 7 height 7
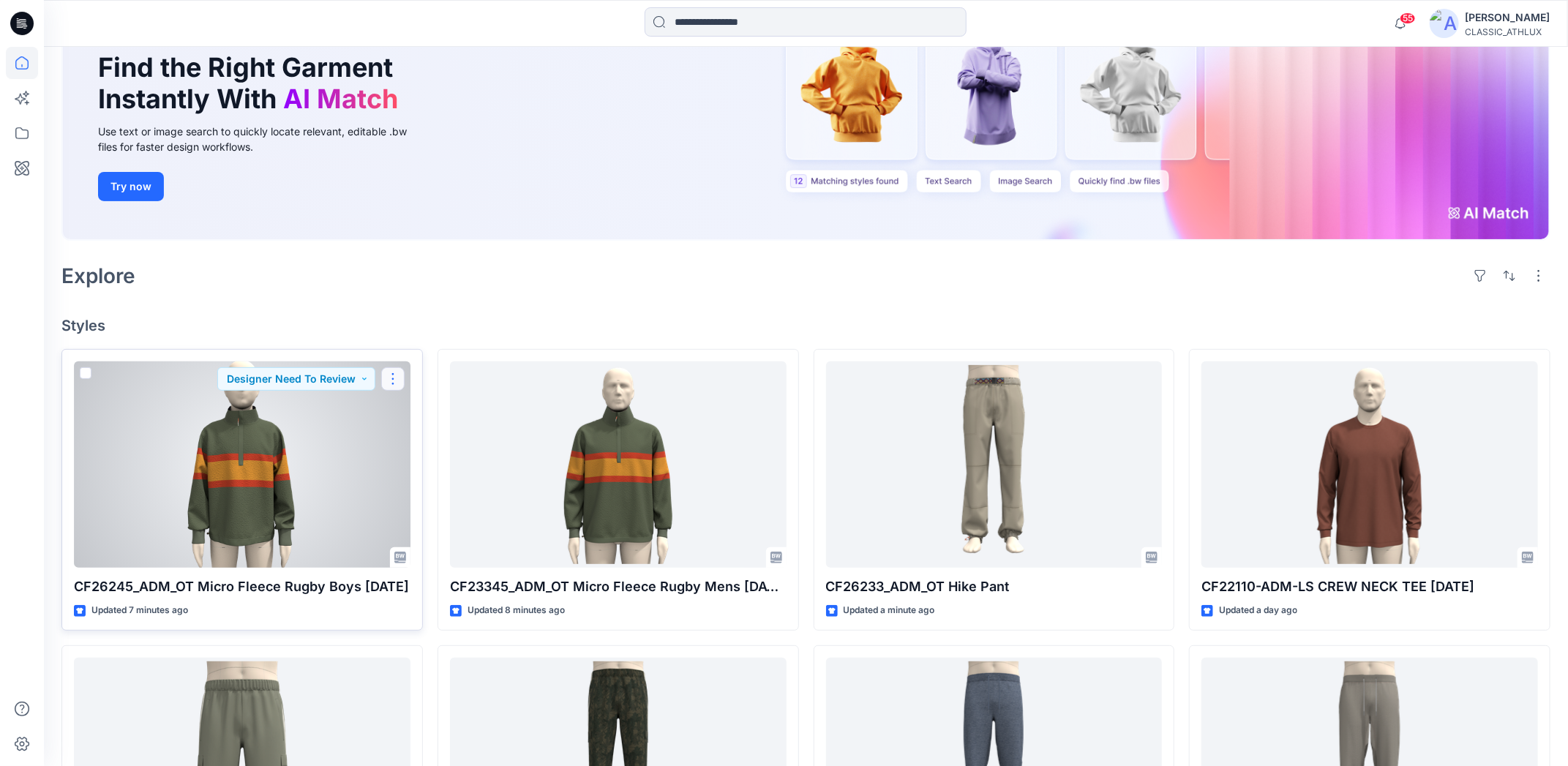
click at [398, 378] on button "button" at bounding box center [392, 378] width 23 height 23
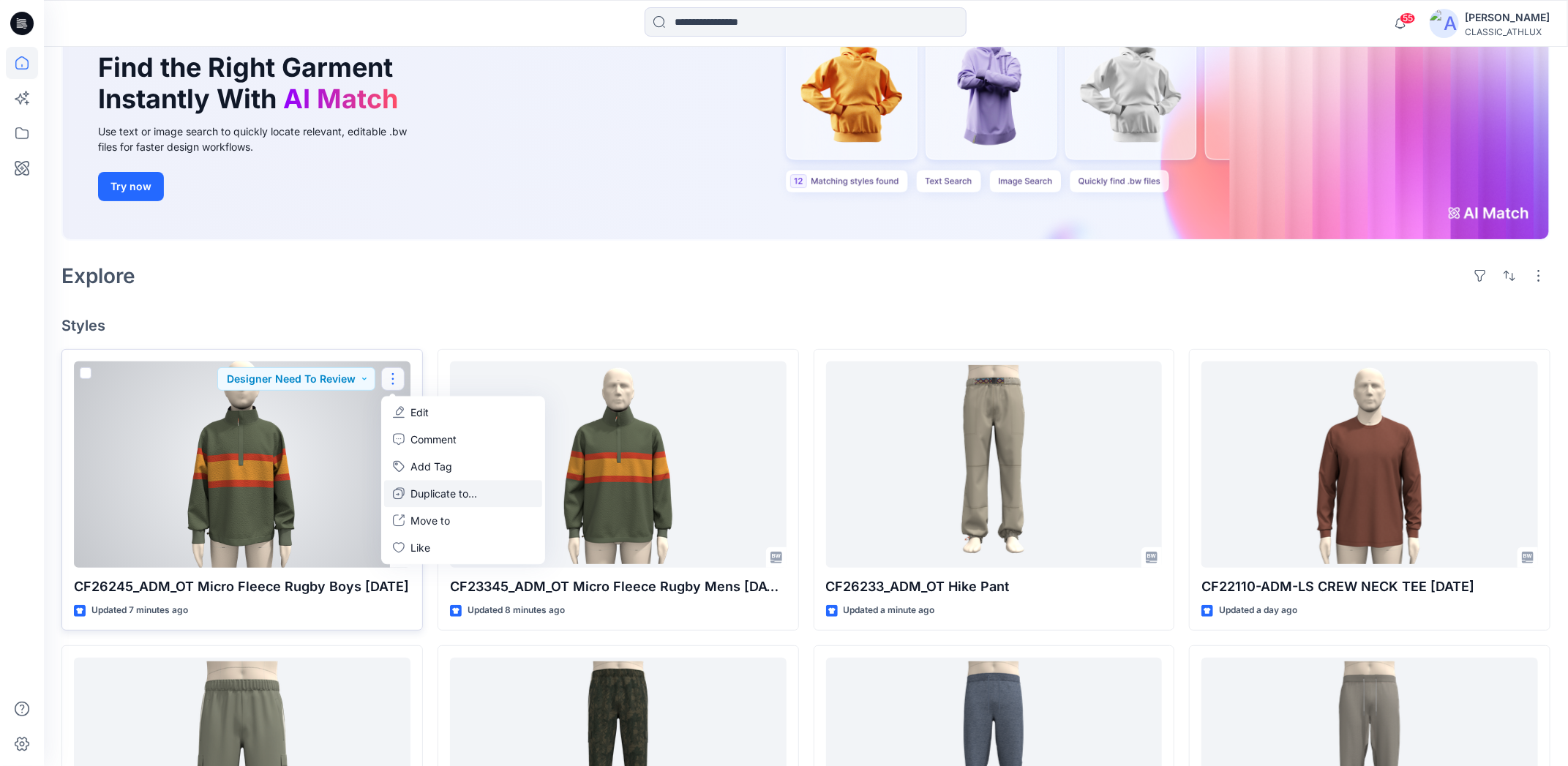
click at [444, 493] on p "Duplicate to..." at bounding box center [444, 493] width 67 height 16
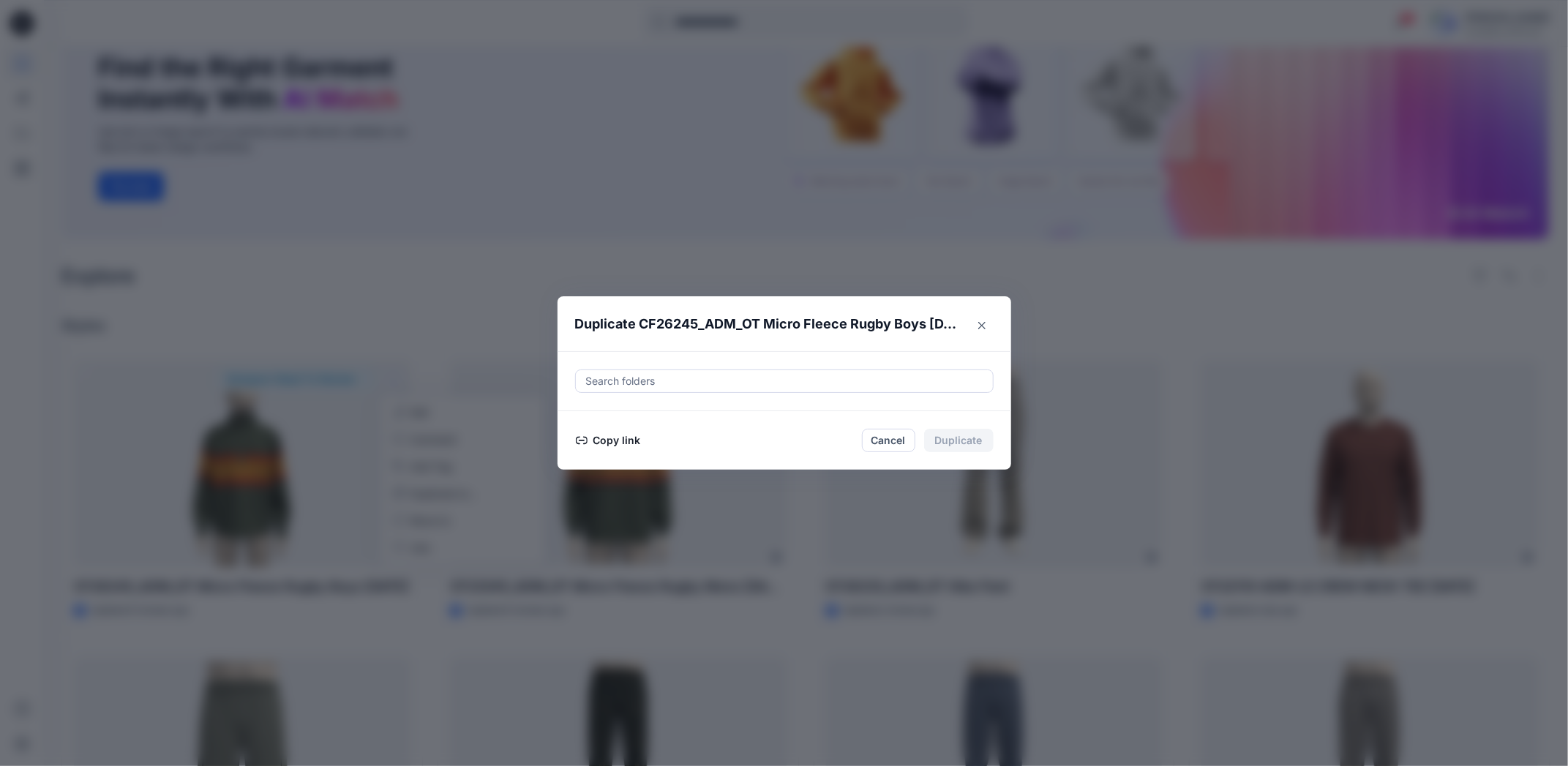
click at [630, 439] on button "Copy link" at bounding box center [608, 440] width 67 height 18
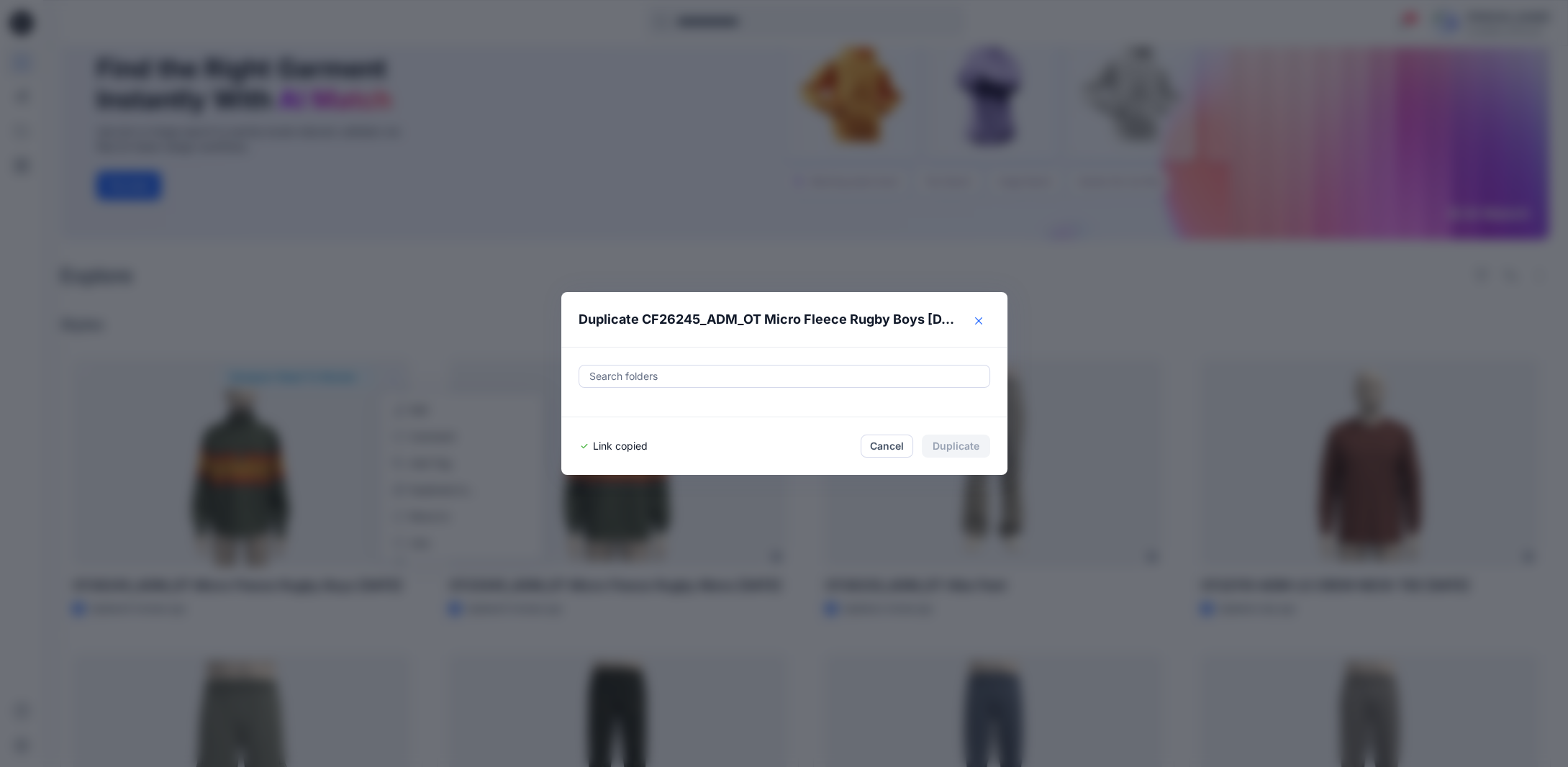
click at [990, 325] on button "Close" at bounding box center [978, 320] width 23 height 23
